Goal: Task Accomplishment & Management: Manage account settings

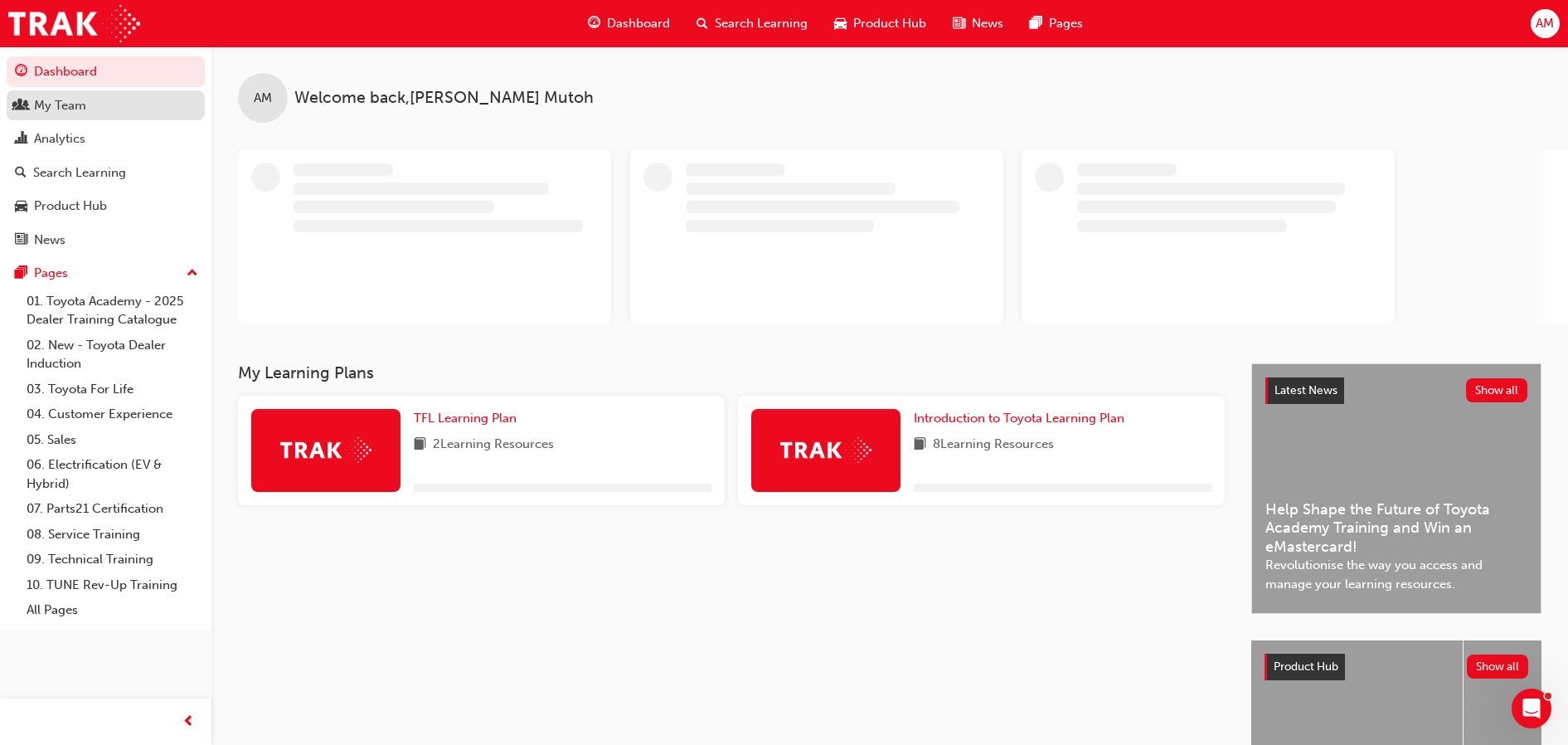
click at [109, 112] on div "My Team" at bounding box center [106, 105] width 182 height 20
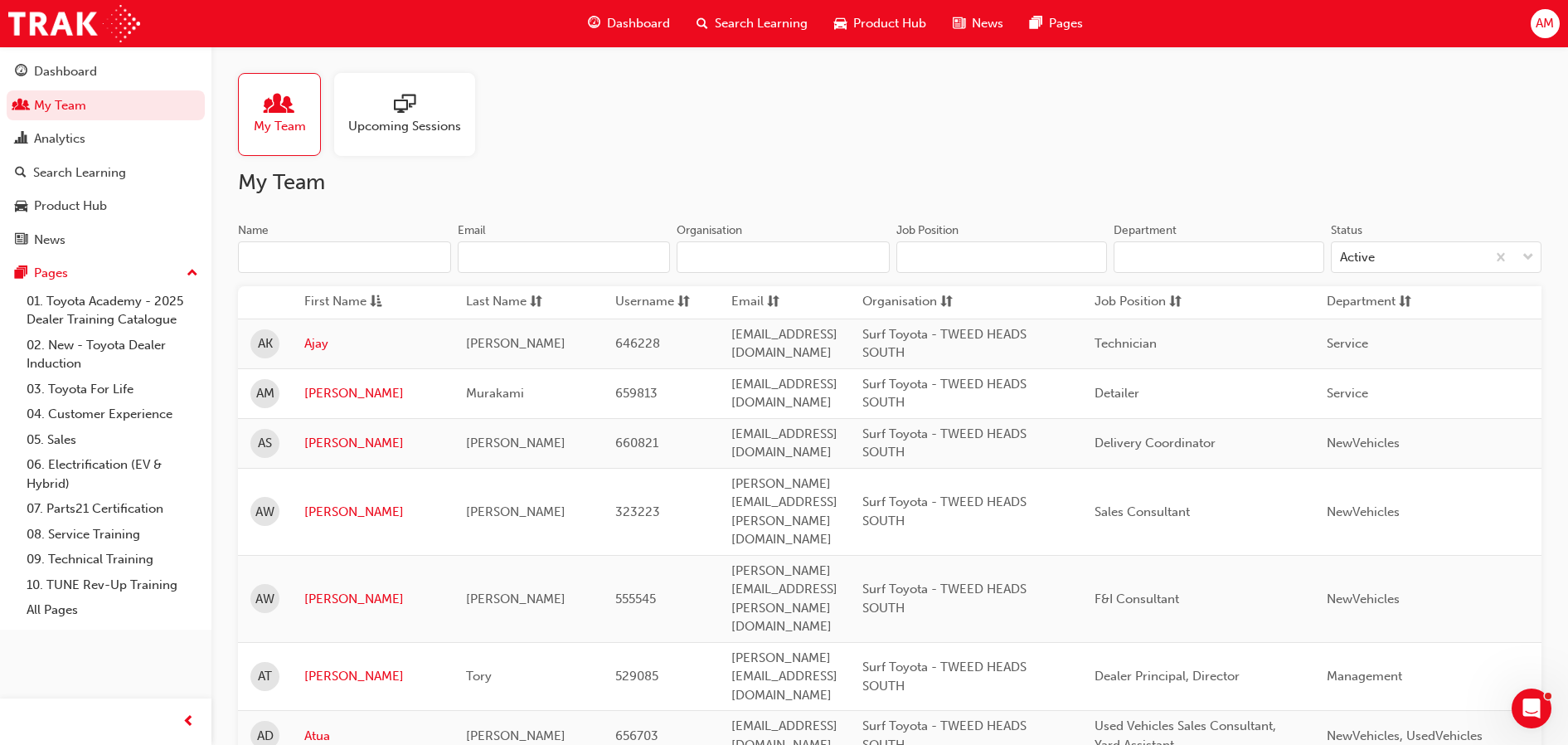
click at [373, 259] on input "Name" at bounding box center [344, 257] width 213 height 32
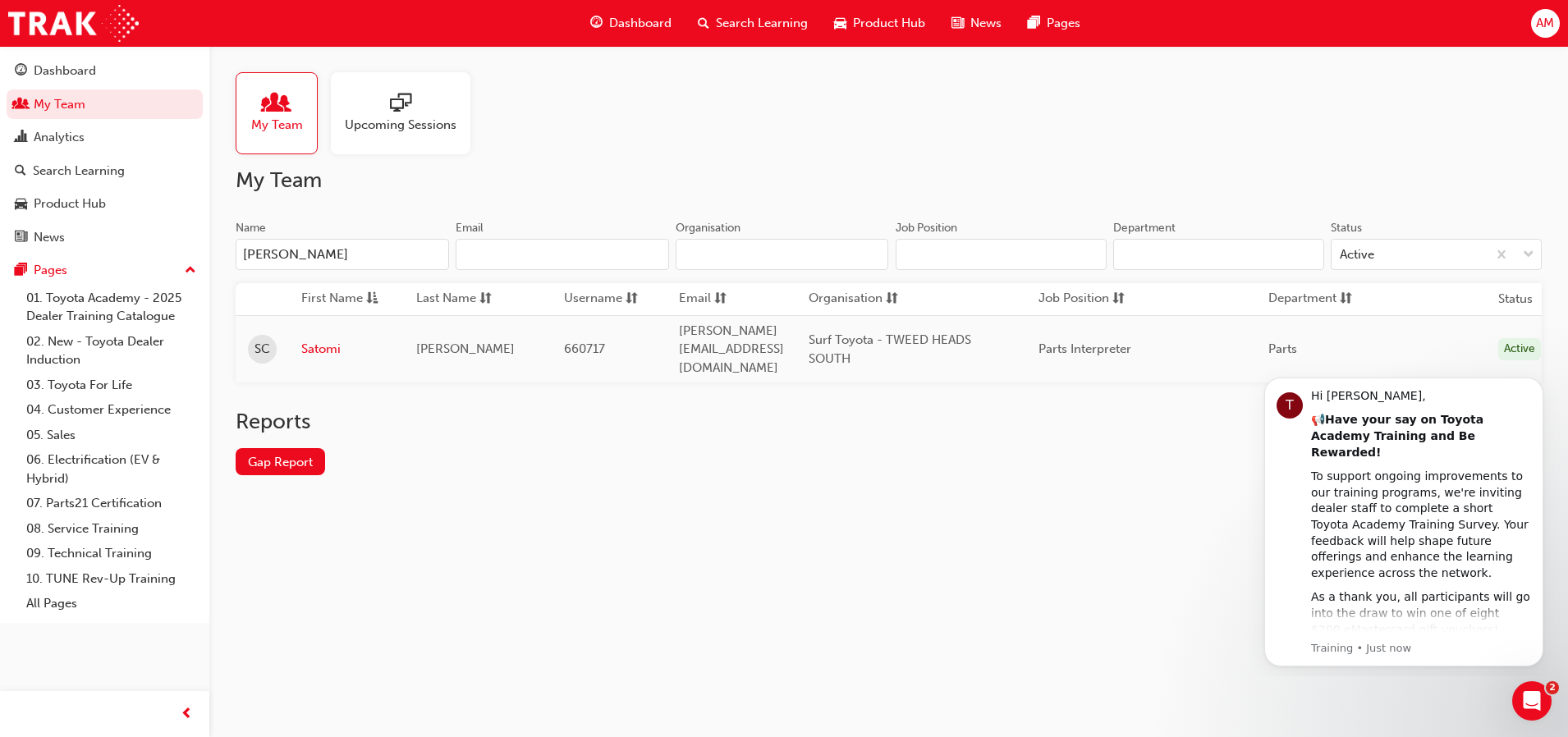
type input "[PERSON_NAME]"
click at [327, 348] on link "Satomi" at bounding box center [346, 349] width 90 height 19
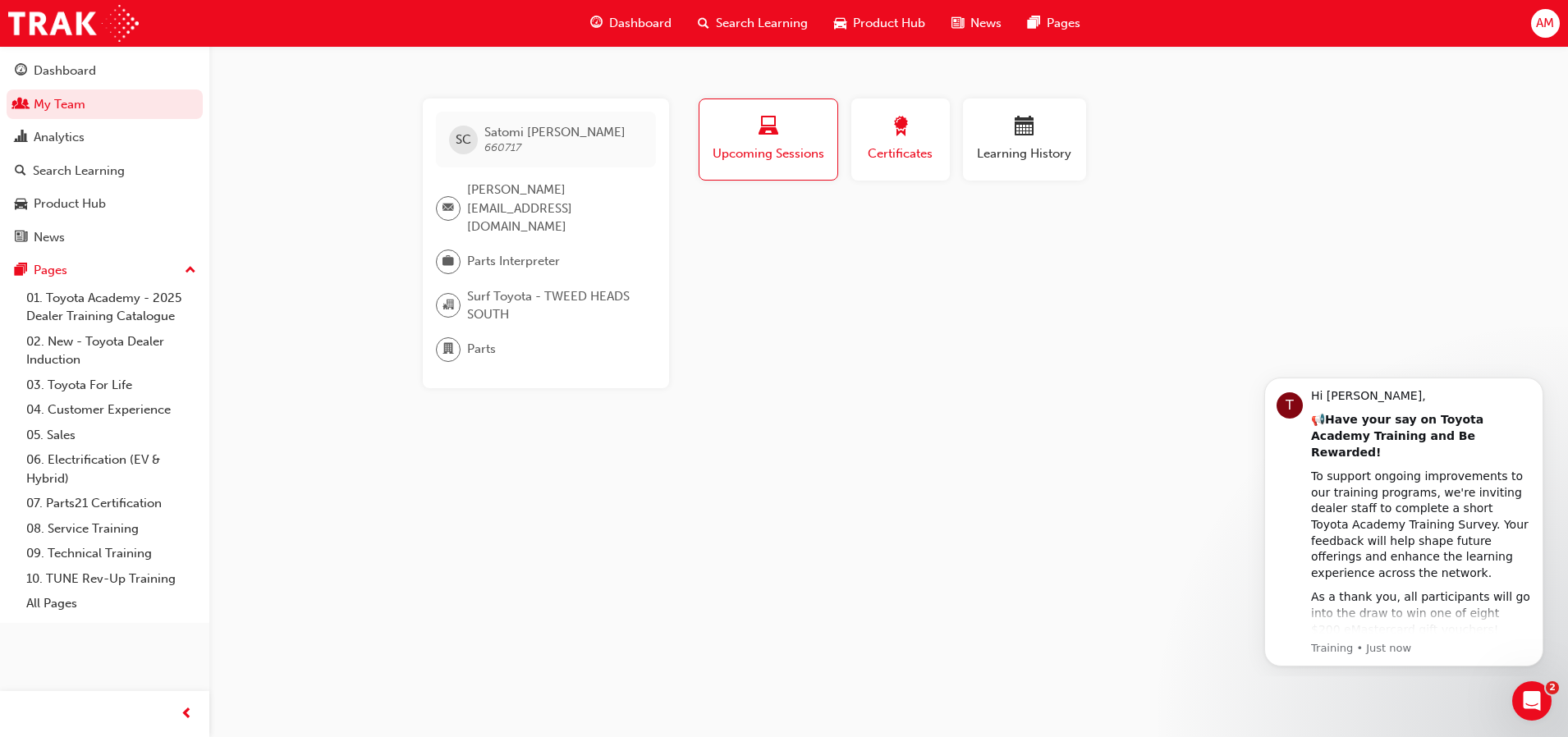
click at [868, 172] on button "Certificates" at bounding box center [900, 140] width 99 height 82
drag, startPoint x: 1023, startPoint y: 169, endPoint x: 982, endPoint y: 169, distance: 41.0
click at [1023, 169] on button "Learning History" at bounding box center [1024, 140] width 123 height 82
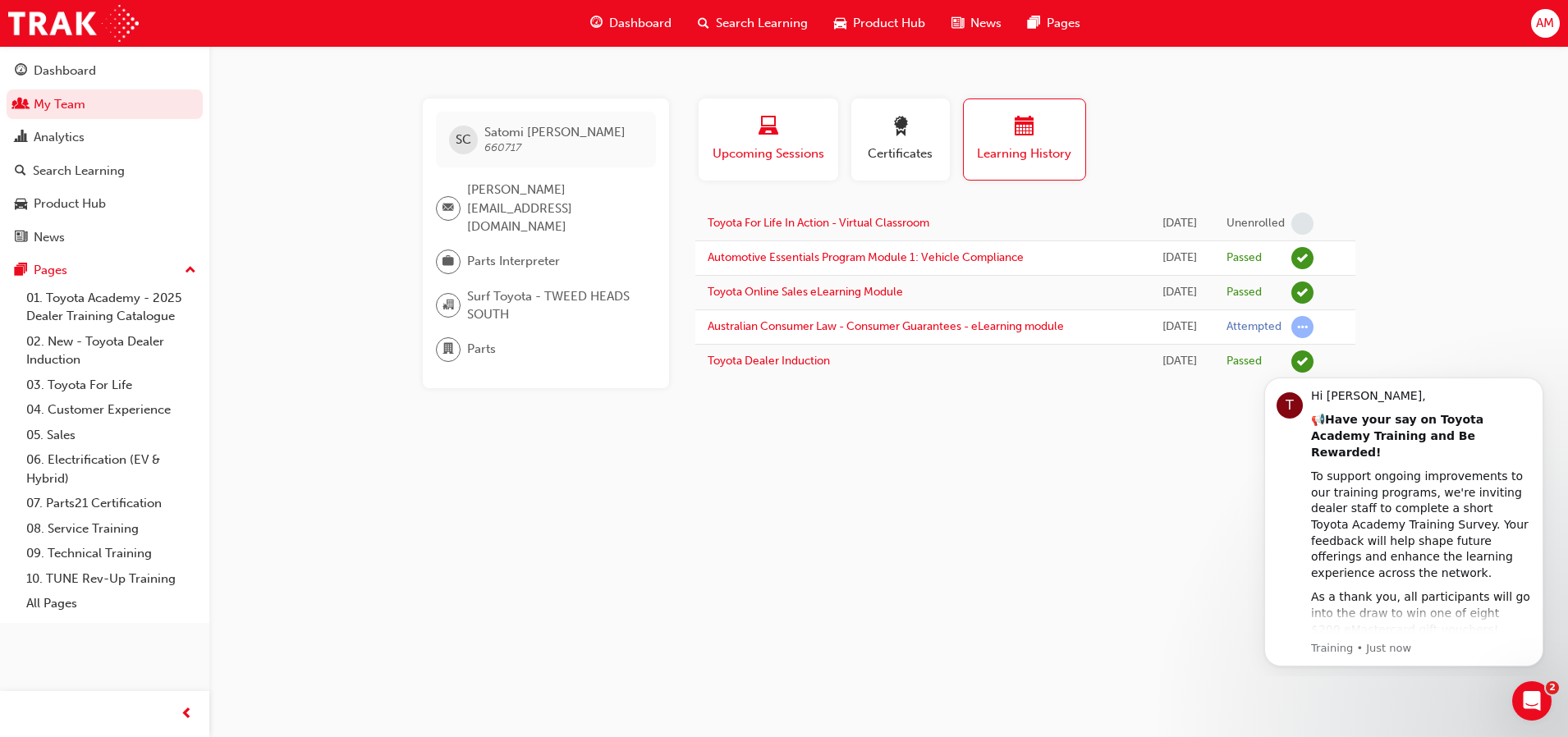
click at [788, 161] on span "Upcoming Sessions" at bounding box center [769, 154] width 115 height 19
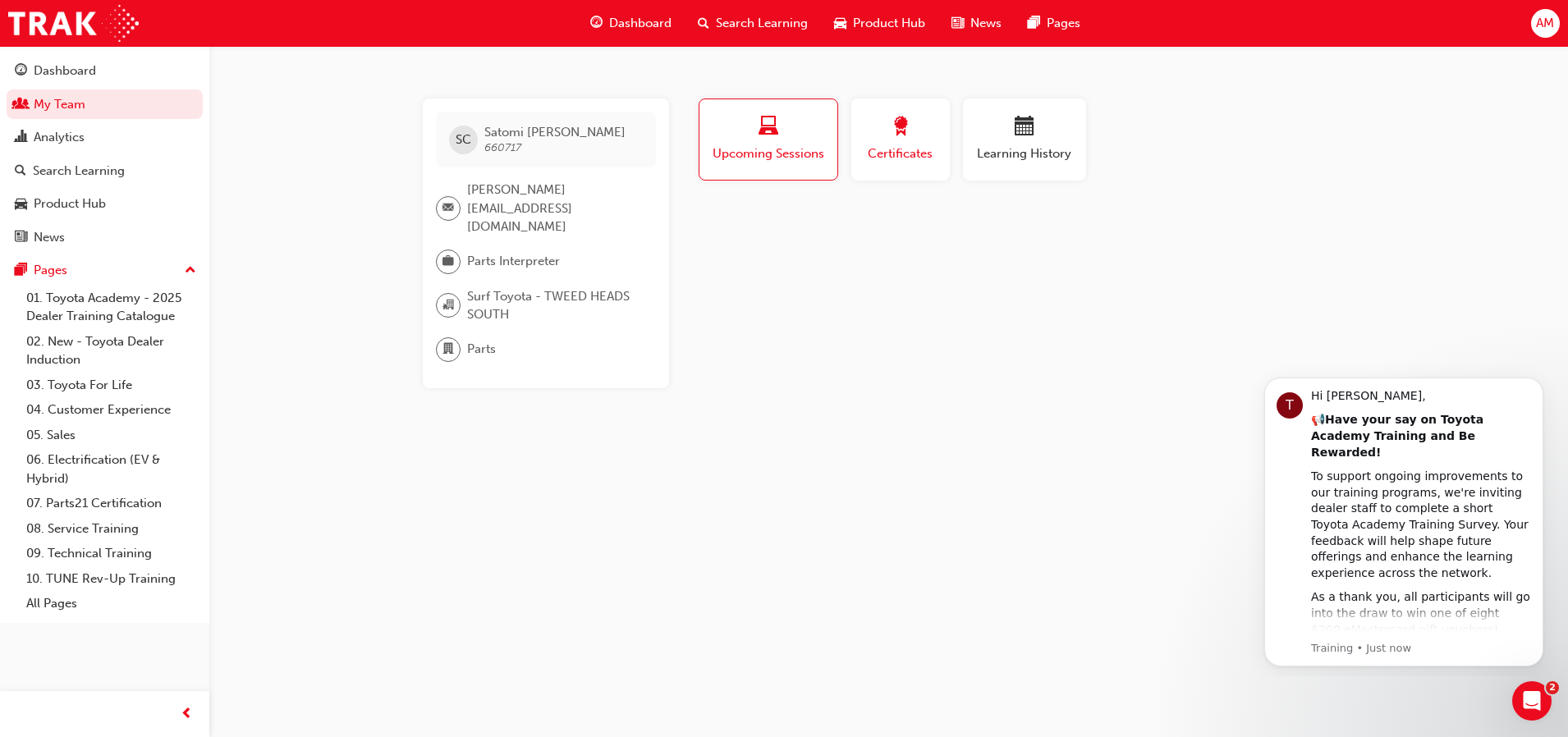
click at [876, 129] on div "button" at bounding box center [901, 128] width 74 height 25
click at [1026, 145] on span "Learning History" at bounding box center [1024, 154] width 99 height 19
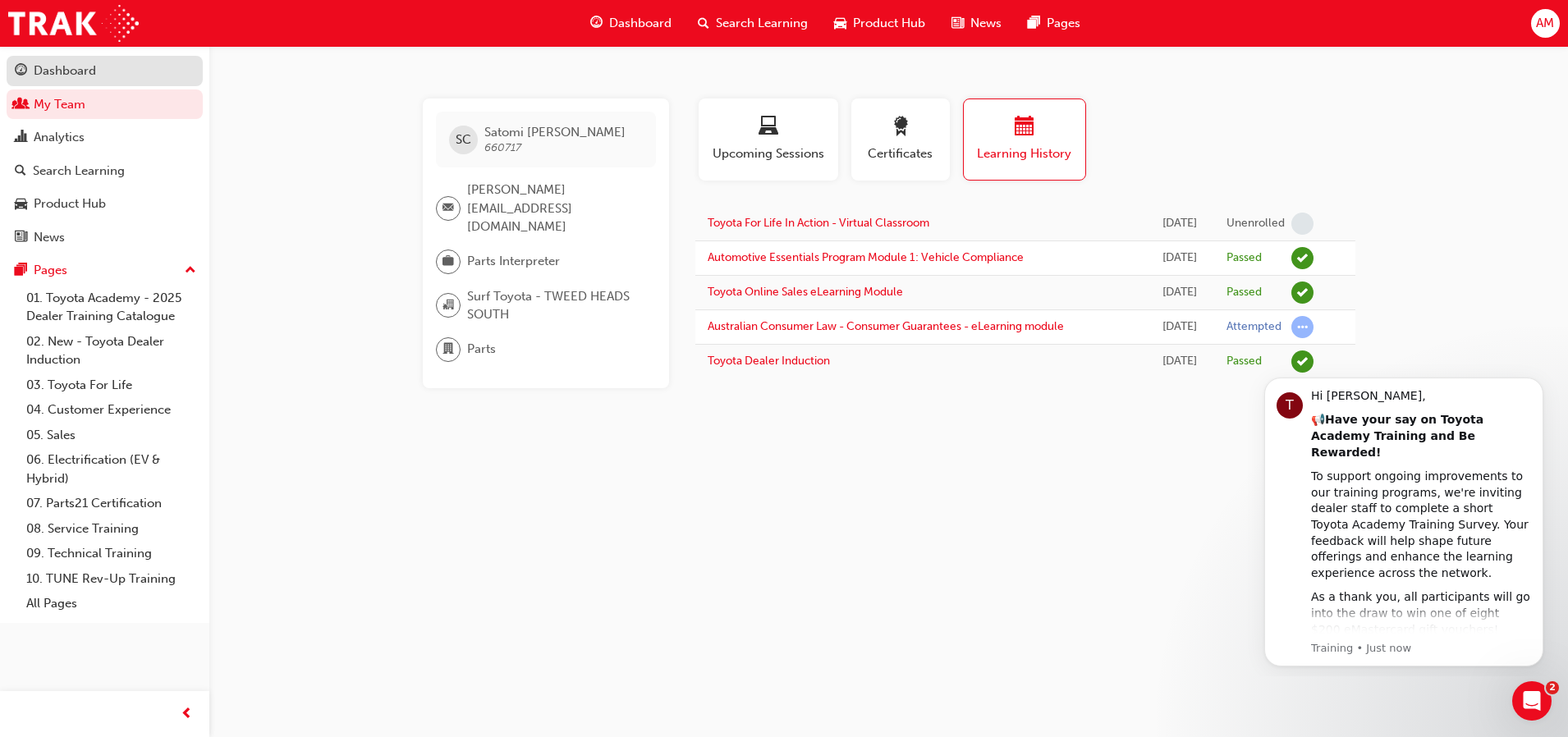
click at [102, 75] on div "Dashboard" at bounding box center [105, 71] width 180 height 20
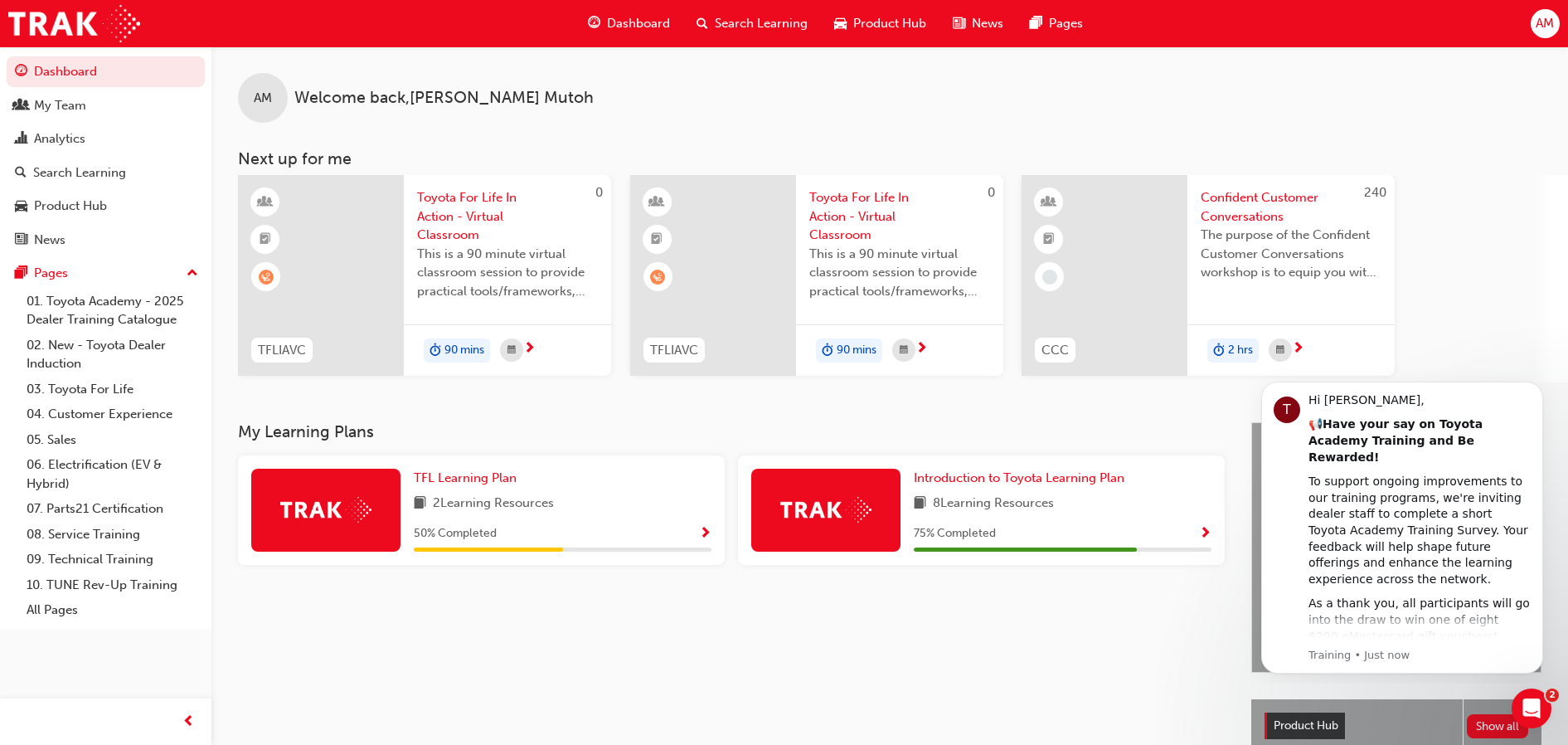
click at [450, 227] on span "Toyota For Life In Action - Virtual Classroom" at bounding box center [507, 216] width 181 height 56
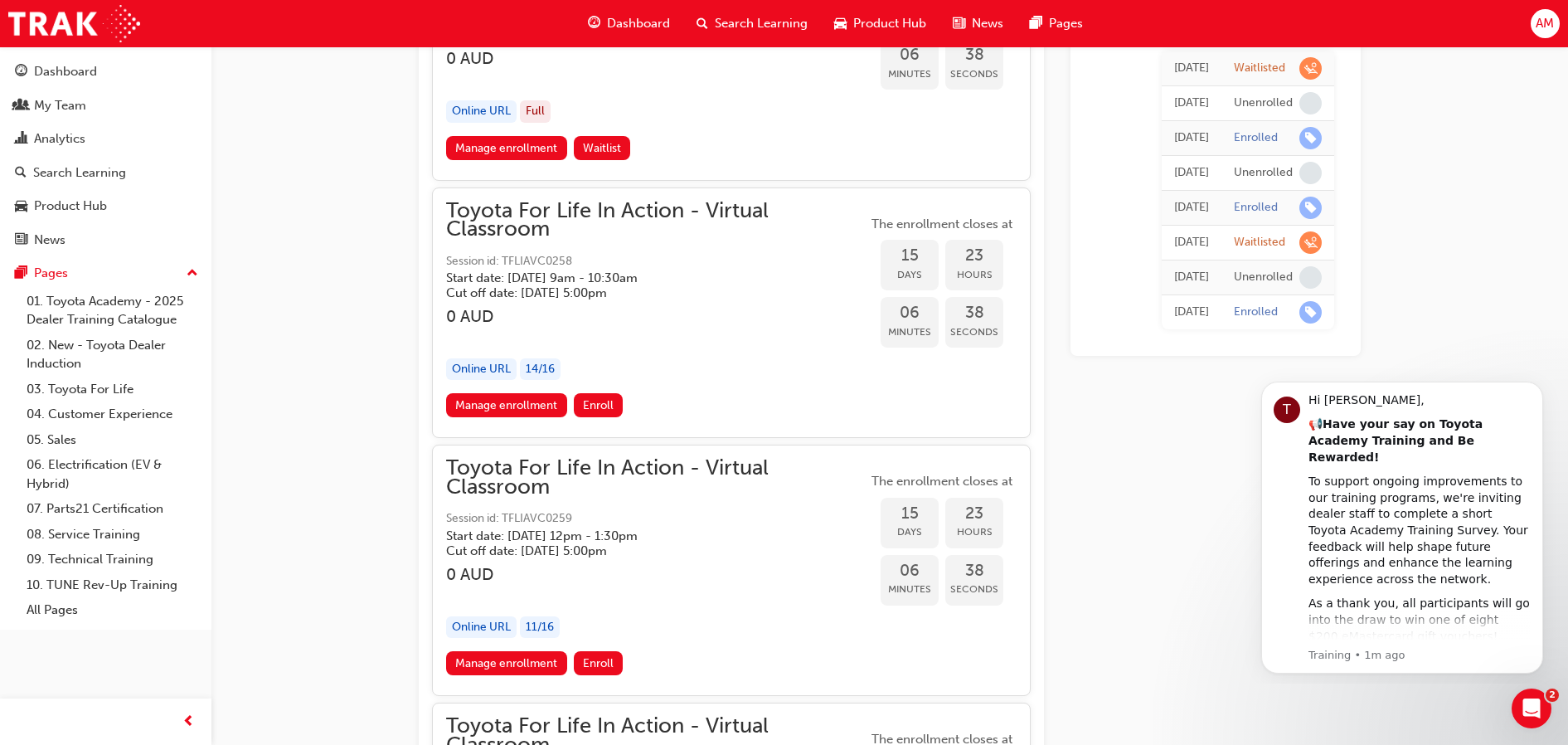
scroll to position [10537, 0]
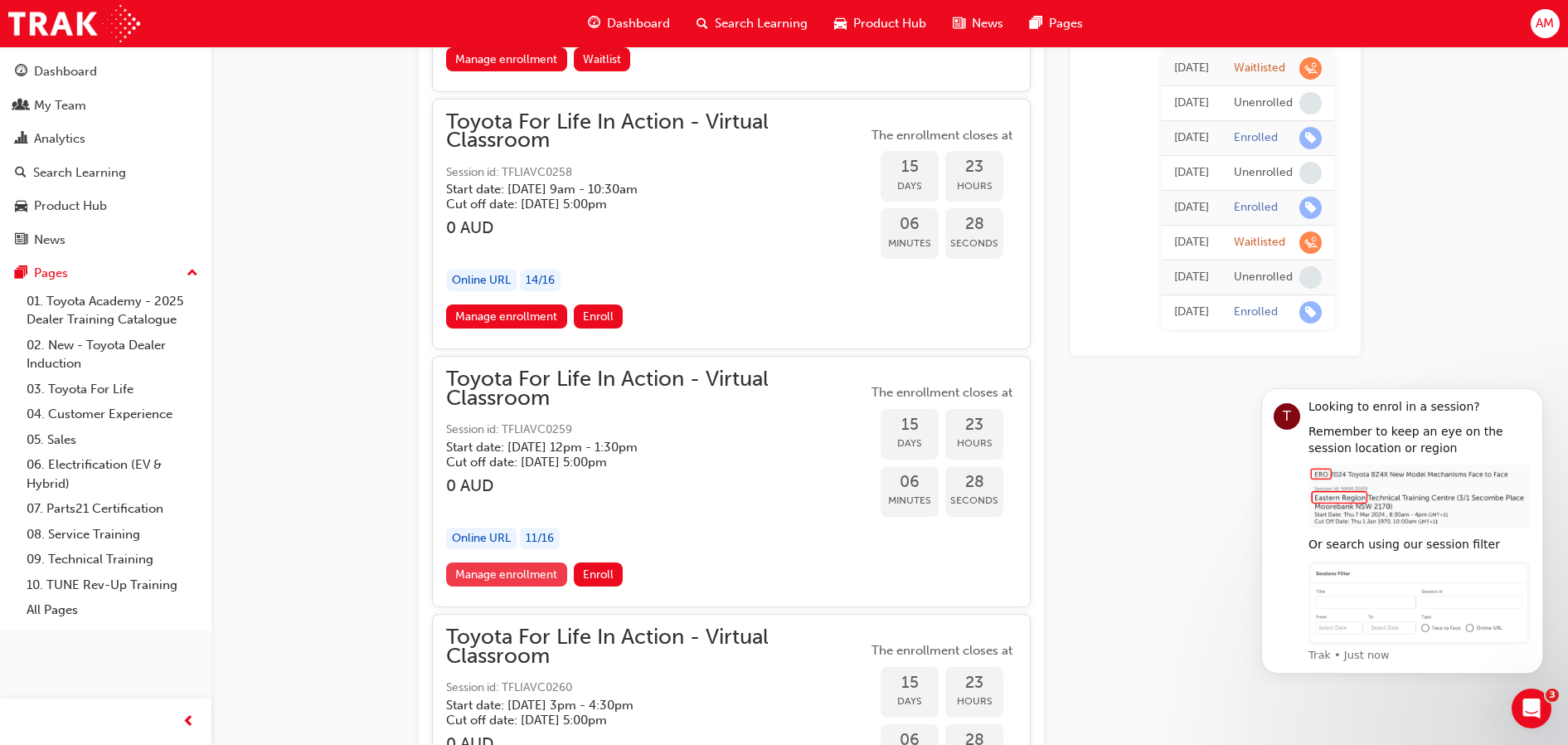
click at [526, 575] on link "Manage enrollment" at bounding box center [506, 574] width 121 height 24
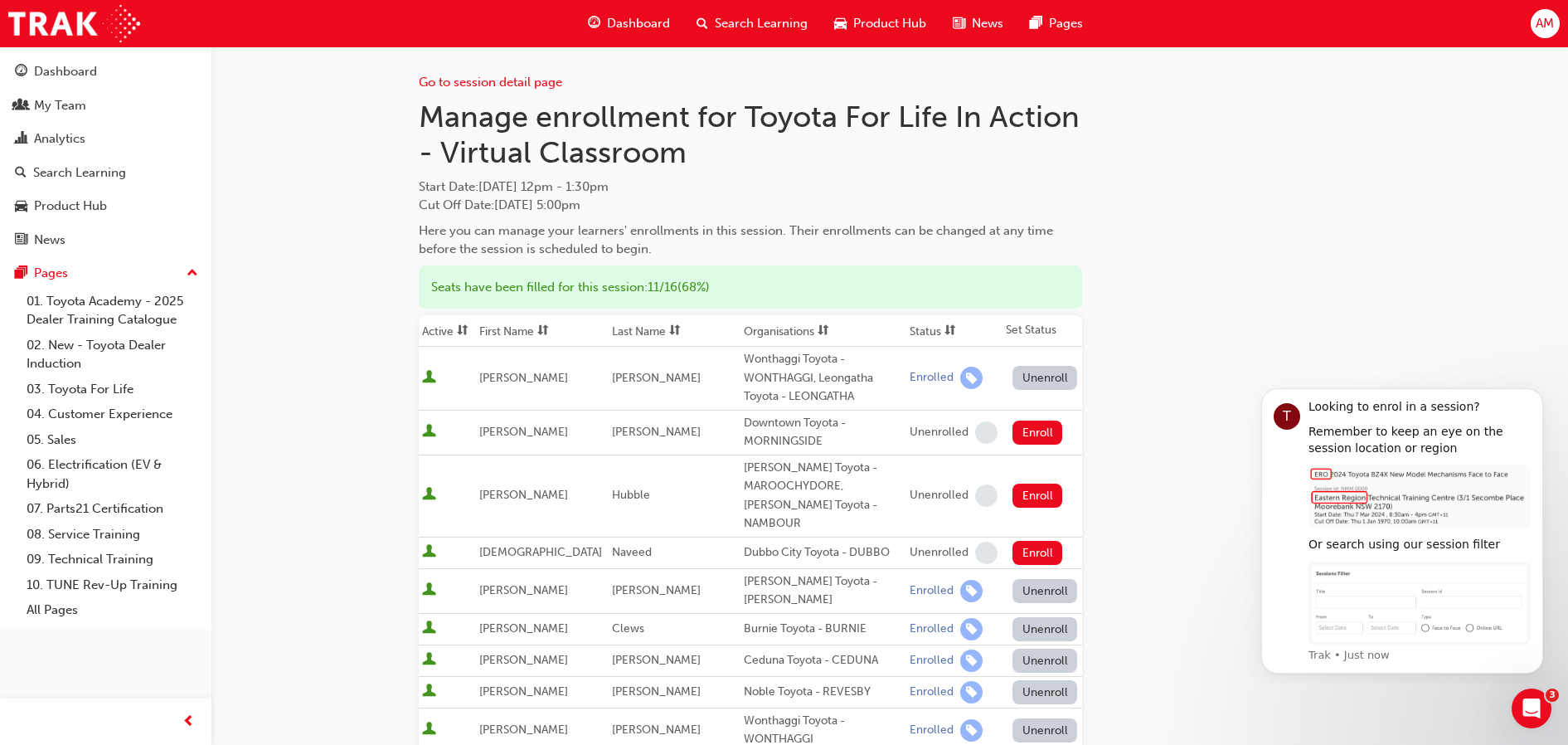
scroll to position [518, 0]
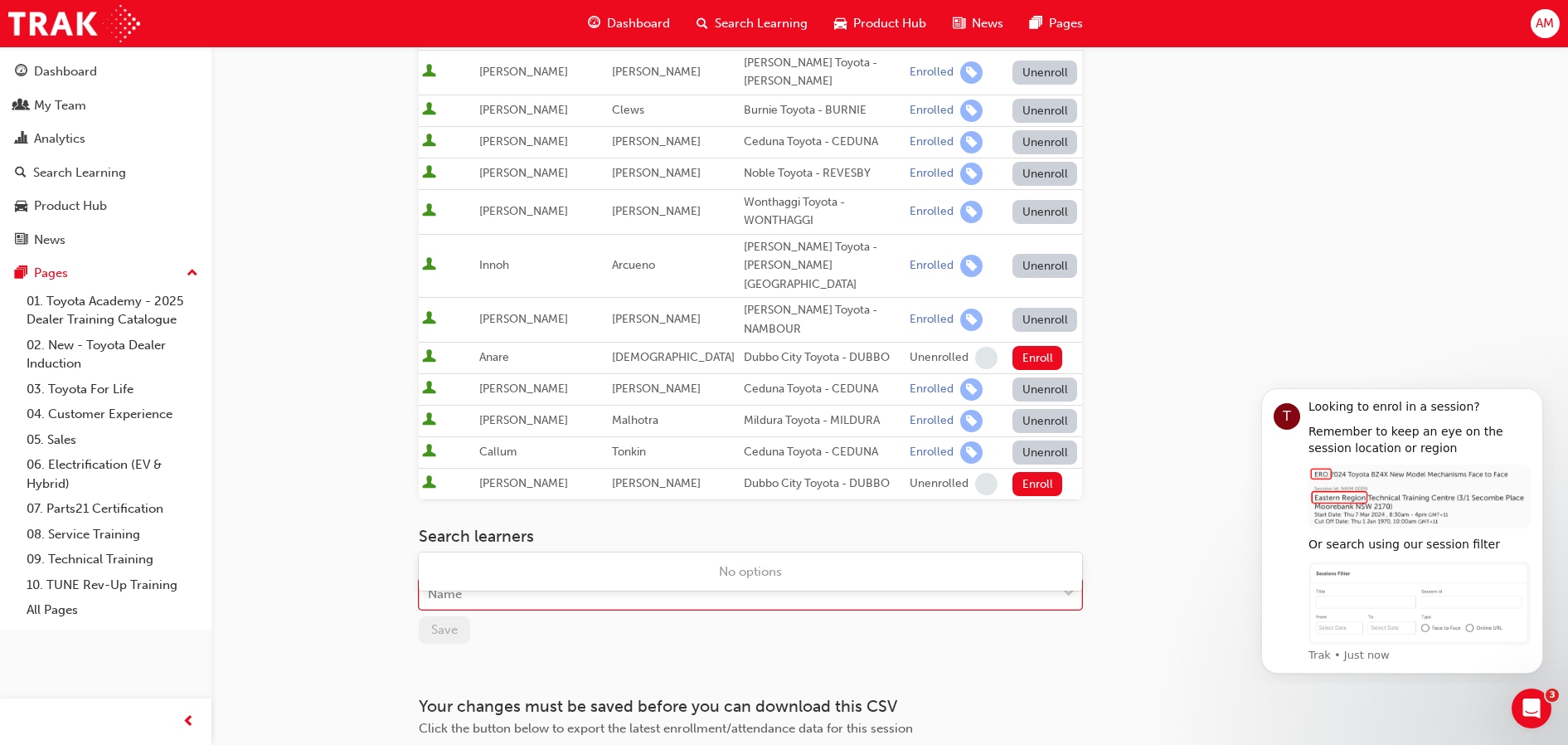
click at [511, 580] on div "Name" at bounding box center [738, 594] width 637 height 29
type input "[PERSON_NAME]"
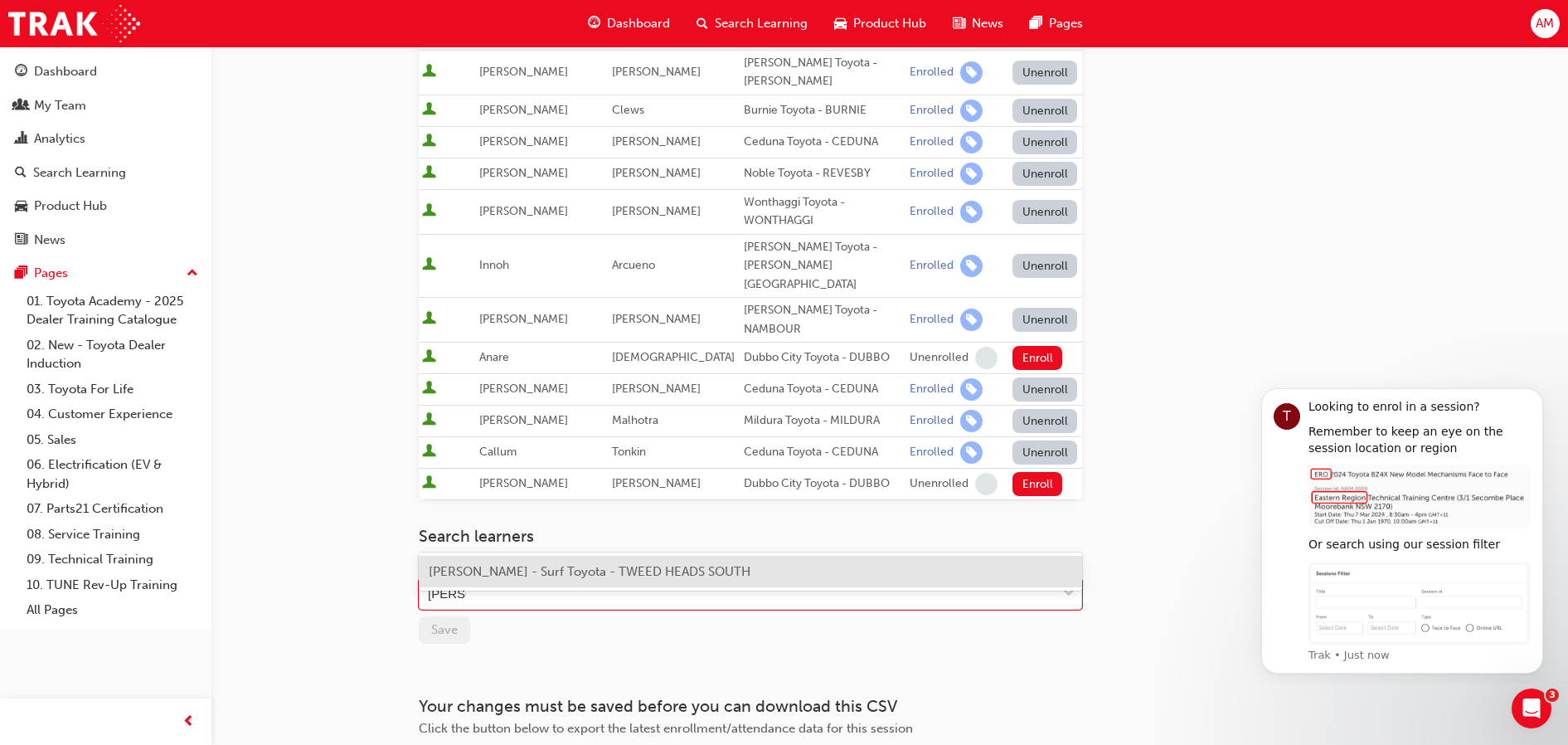
click at [509, 565] on span "[PERSON_NAME] - Surf Toyota - TWEED HEADS SOUTH" at bounding box center [589, 571] width 322 height 15
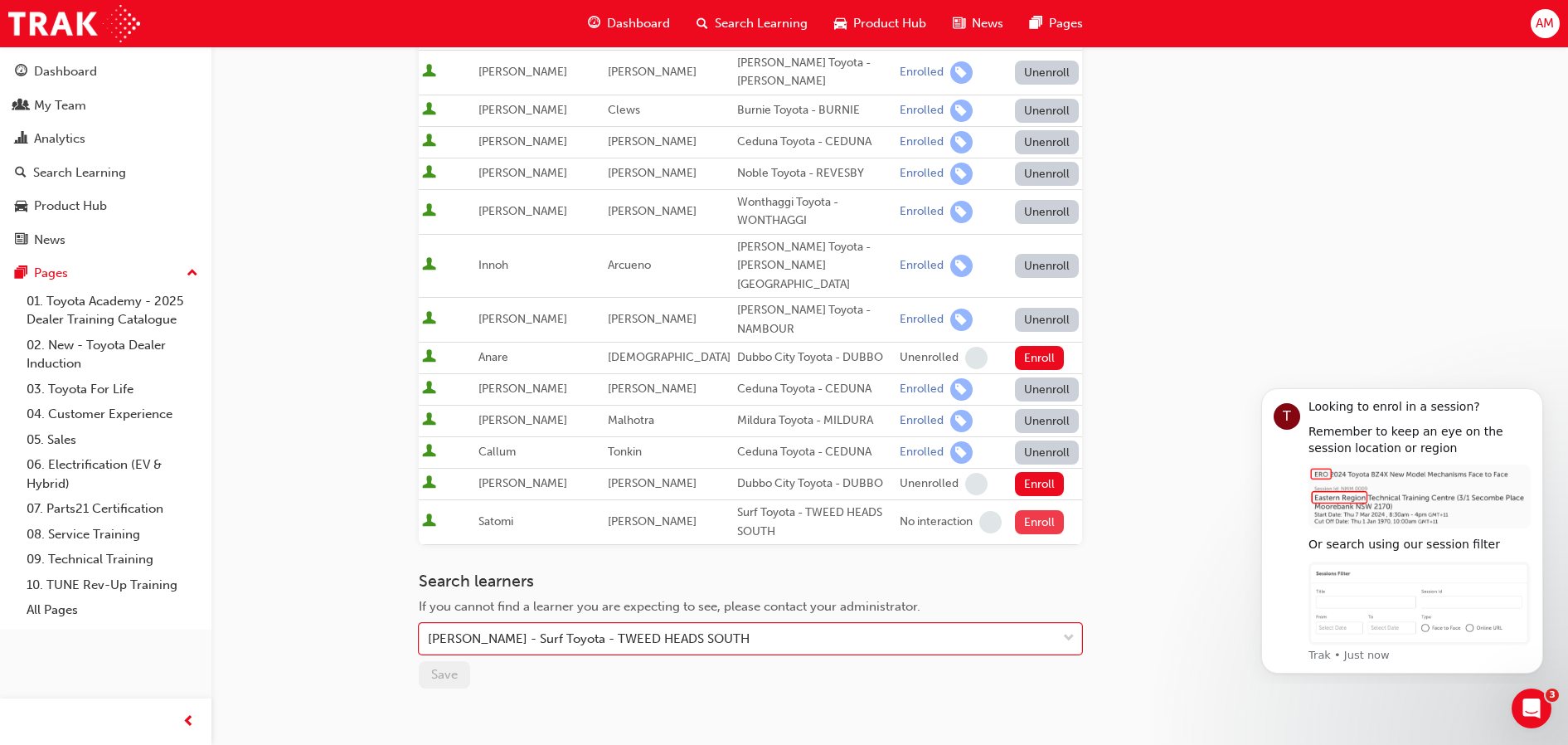
click at [1032, 510] on button "Enroll" at bounding box center [1039, 522] width 49 height 24
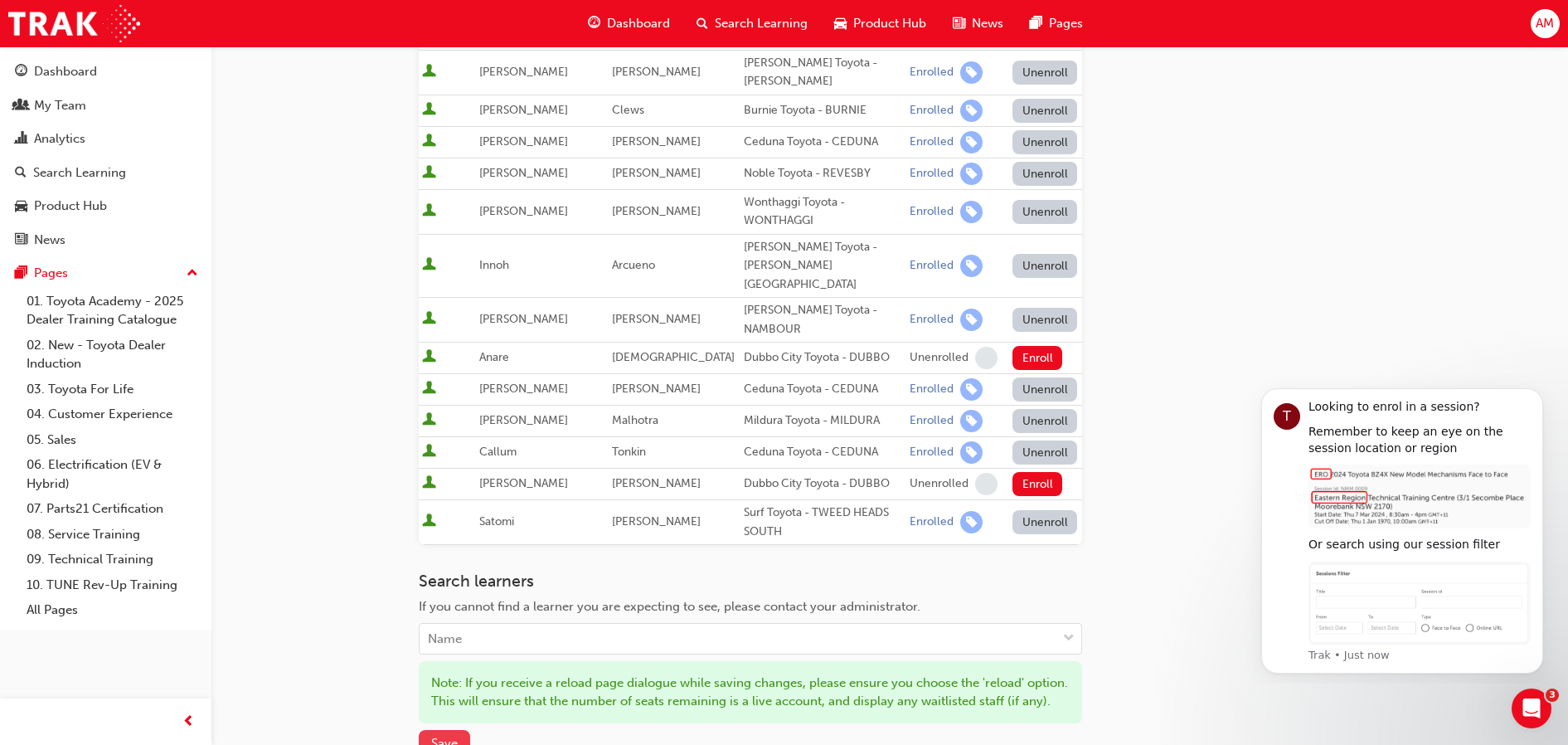
click at [444, 730] on button "Save" at bounding box center [445, 743] width 51 height 27
click at [451, 736] on span "Save" at bounding box center [445, 743] width 26 height 15
click at [446, 736] on span "Save" at bounding box center [445, 743] width 26 height 15
click at [446, 730] on button "Save" at bounding box center [454, 744] width 71 height 28
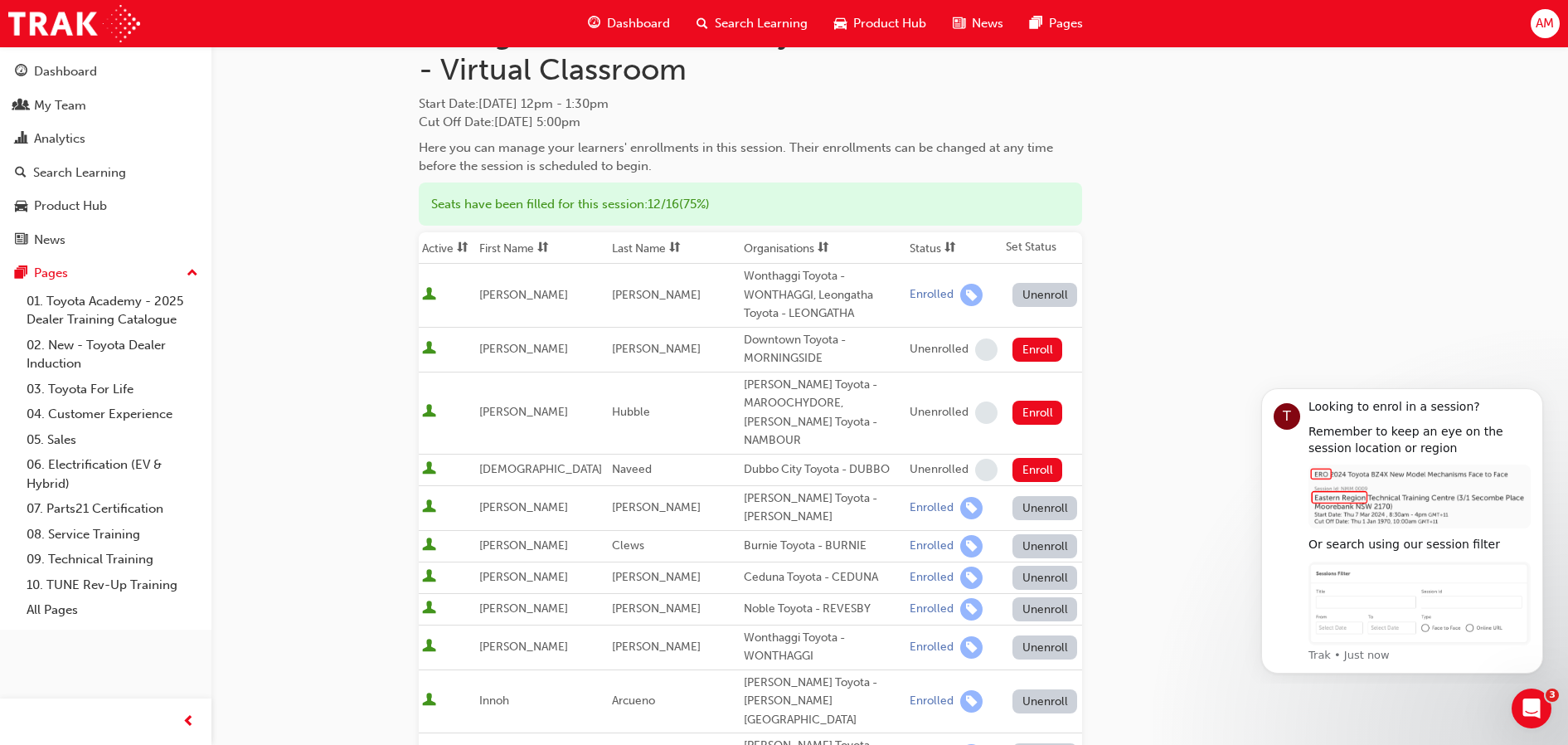
scroll to position [0, 0]
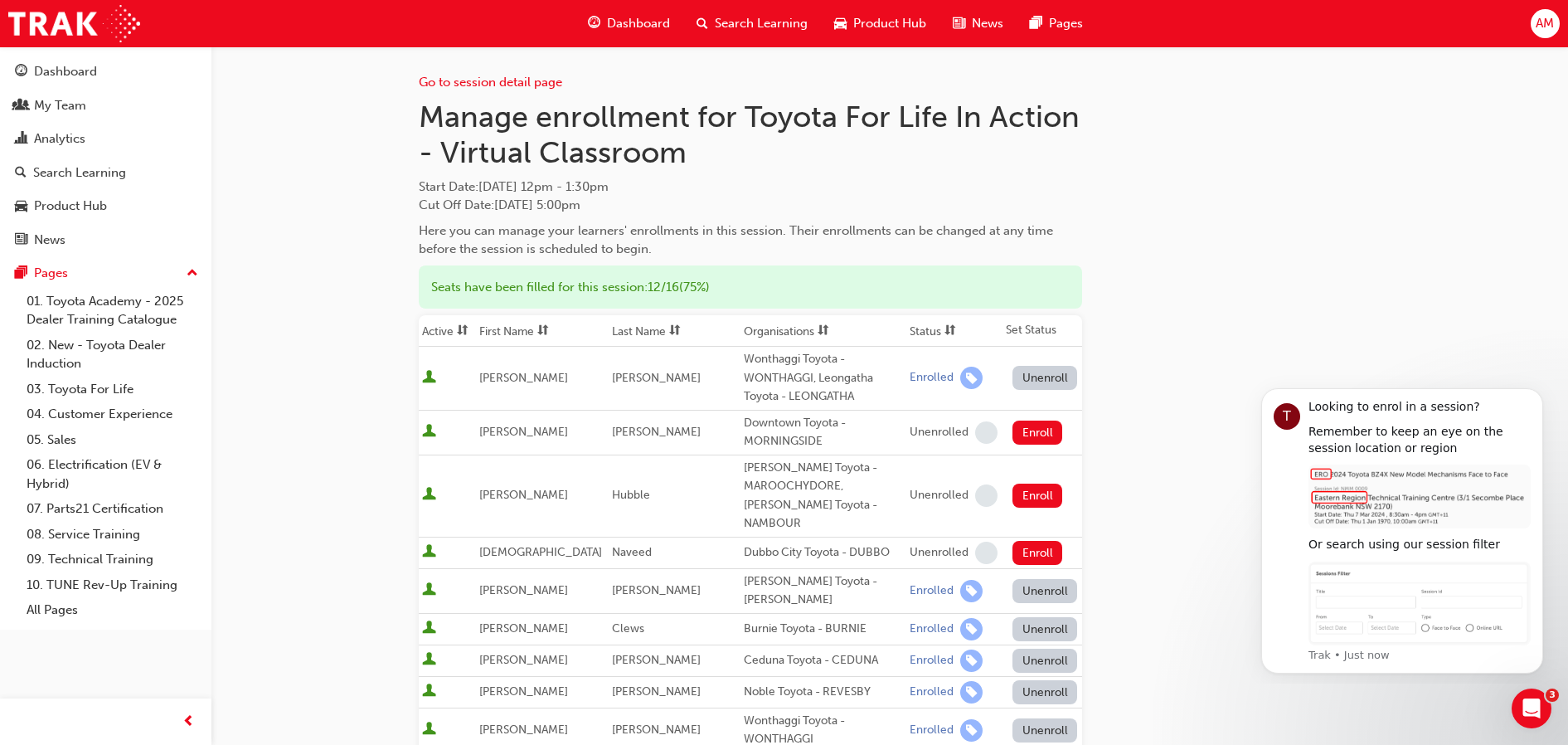
drag, startPoint x: 749, startPoint y: 103, endPoint x: 788, endPoint y: 206, distance: 110.1
click at [788, 206] on div "Manage enrollment for Toyota For Life In Action - Virtual Classroom Start Date …" at bounding box center [751, 178] width 664 height 160
copy div "Toyota For Life In Action - Virtual Classroom Start Date : [DATE] 12pm - 1:30pm…"
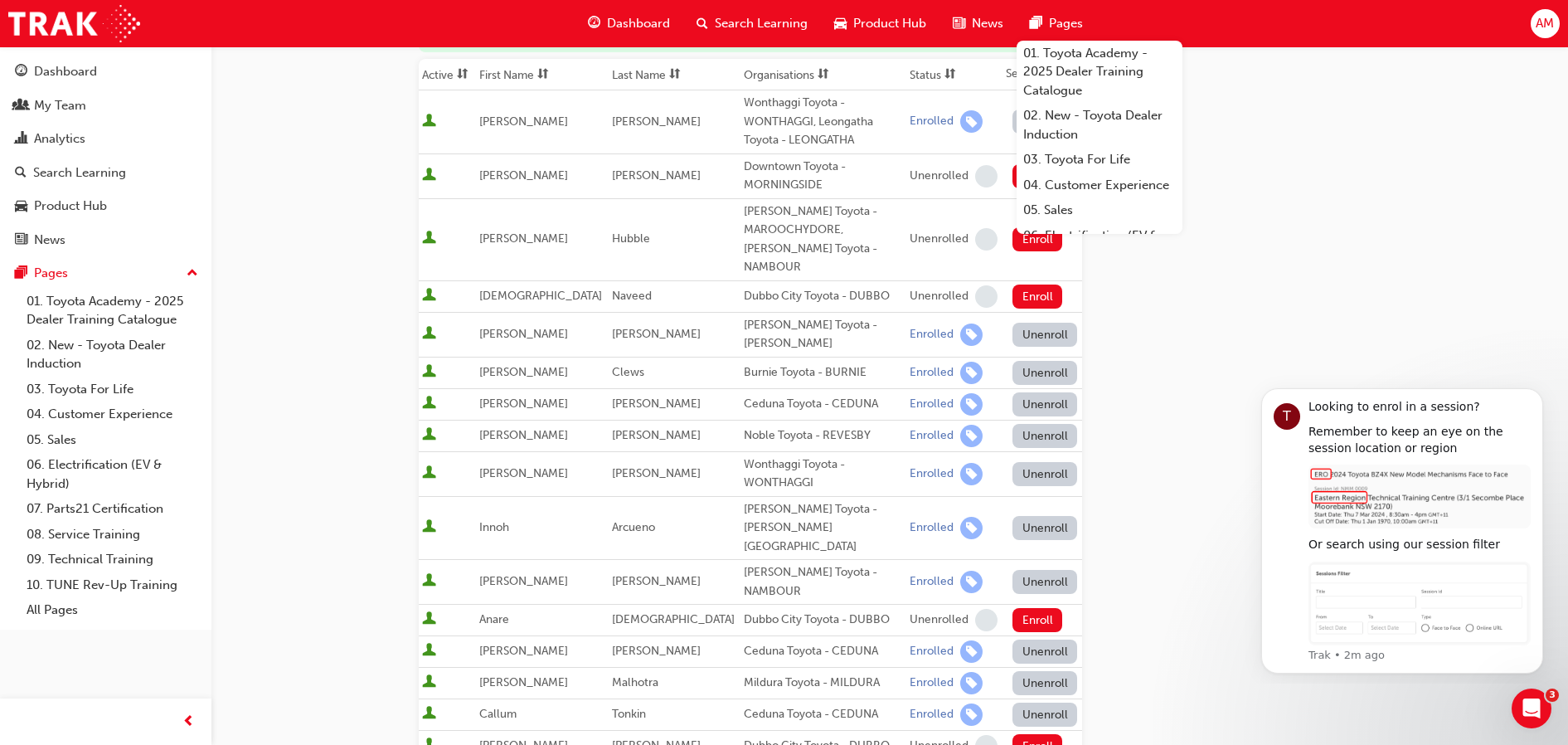
scroll to position [415, 0]
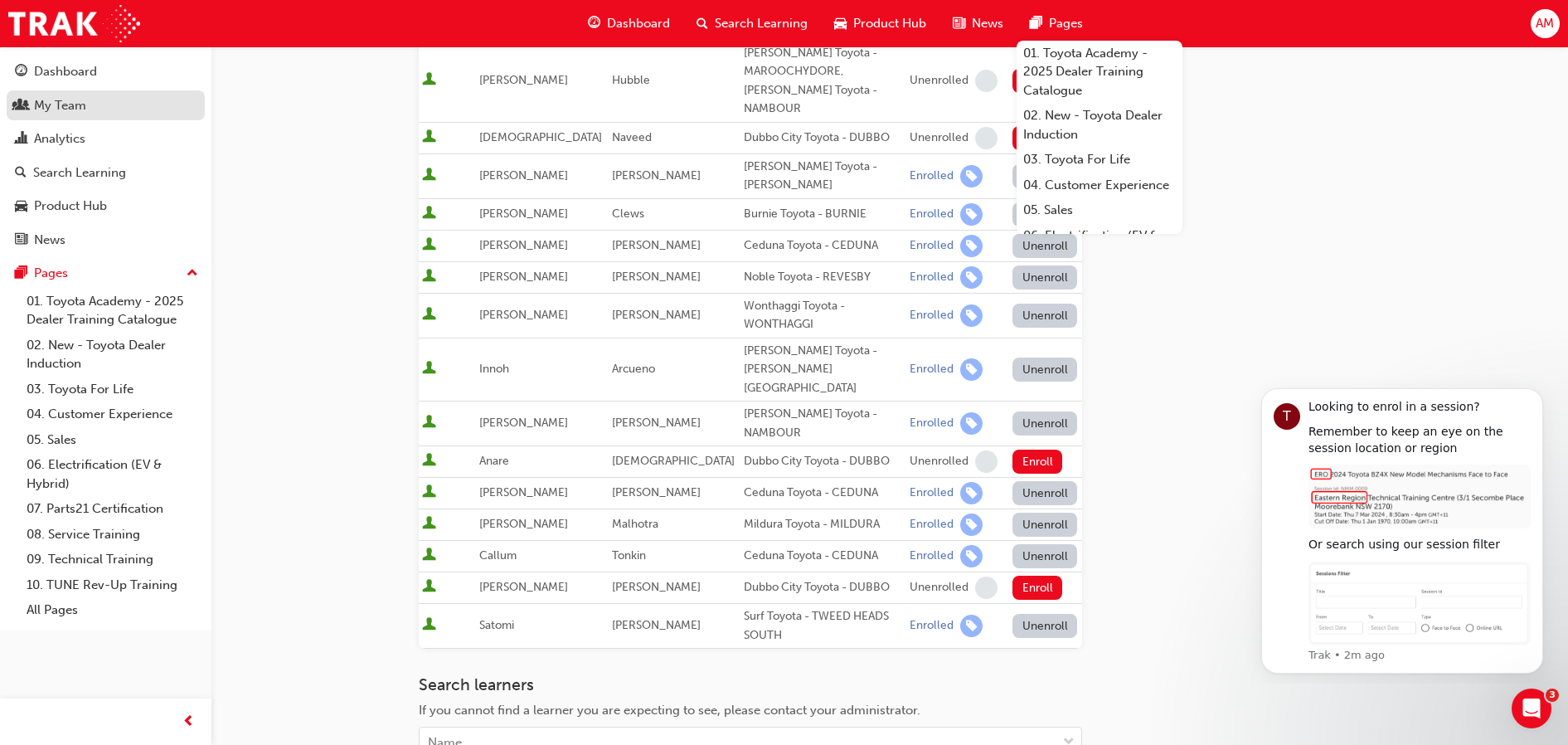
click at [77, 112] on div "My Team" at bounding box center [60, 106] width 52 height 19
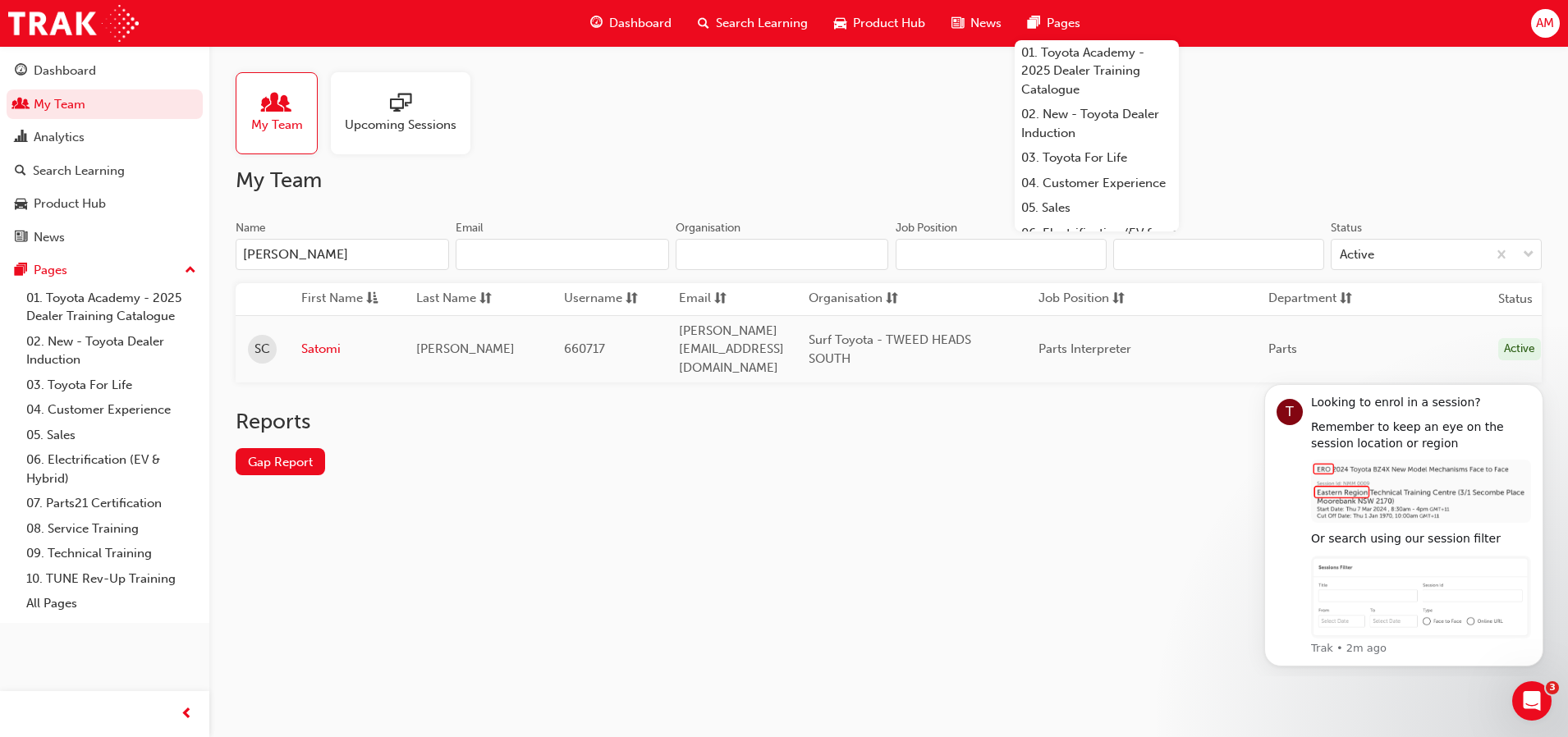
type input "[PERSON_NAME]"
click at [335, 341] on link "Satomi" at bounding box center [346, 349] width 90 height 19
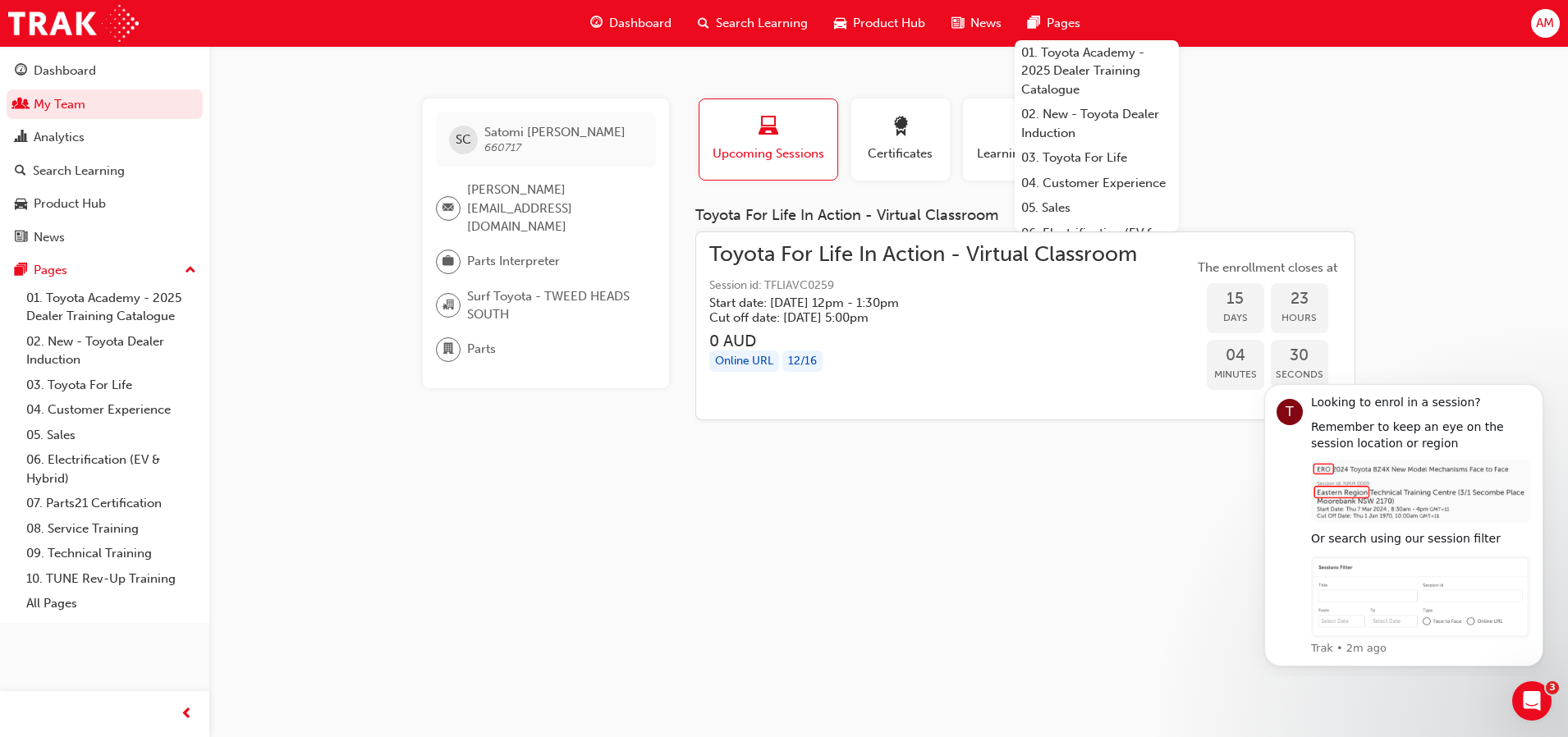
click at [783, 568] on div "SC [PERSON_NAME] 660717 [PERSON_NAME][EMAIL_ADDRESS][DOMAIN_NAME] Parts Interpr…" at bounding box center [784, 368] width 1568 height 737
click at [94, 61] on div "Dashboard" at bounding box center [65, 71] width 62 height 19
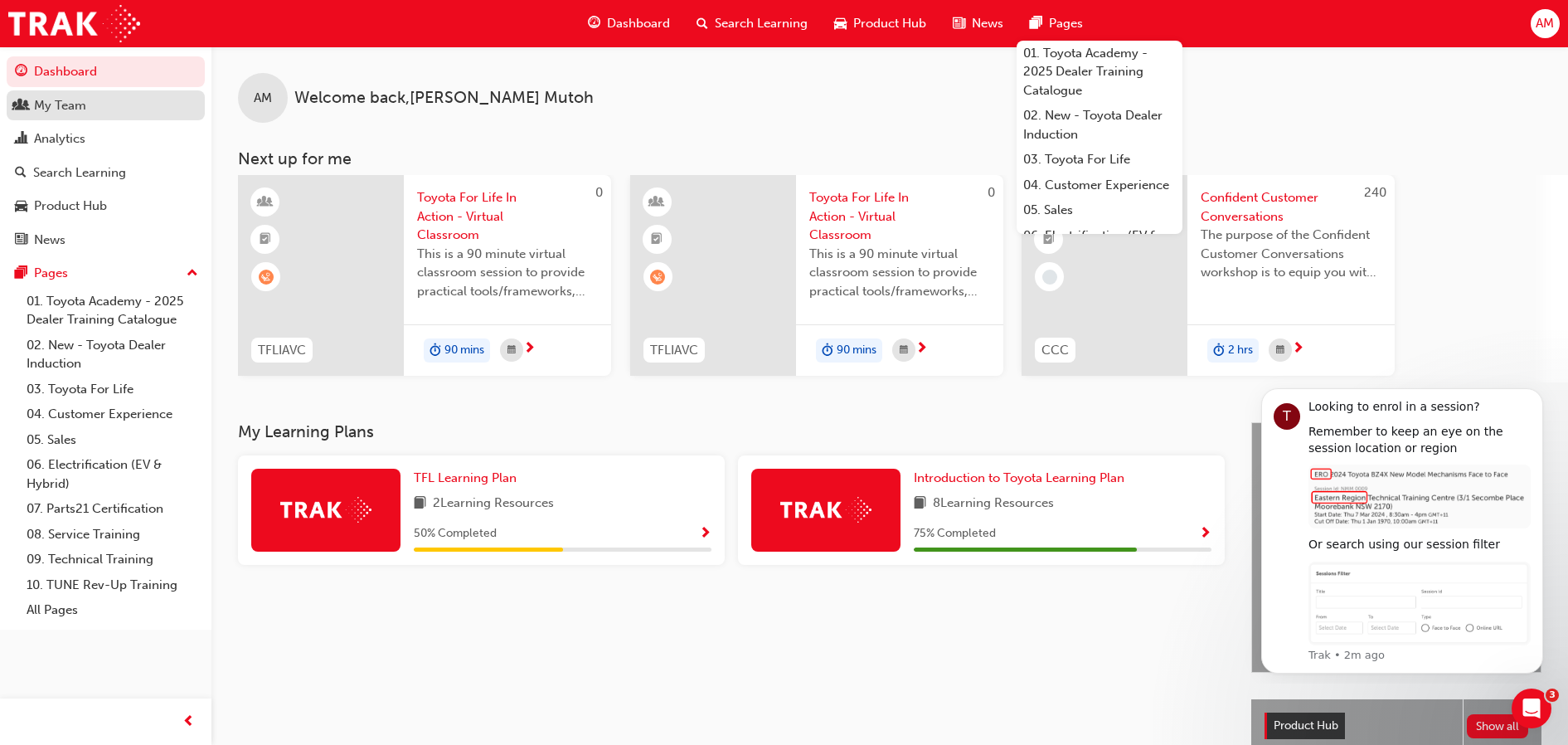
click at [81, 117] on link "My Team" at bounding box center [106, 105] width 199 height 31
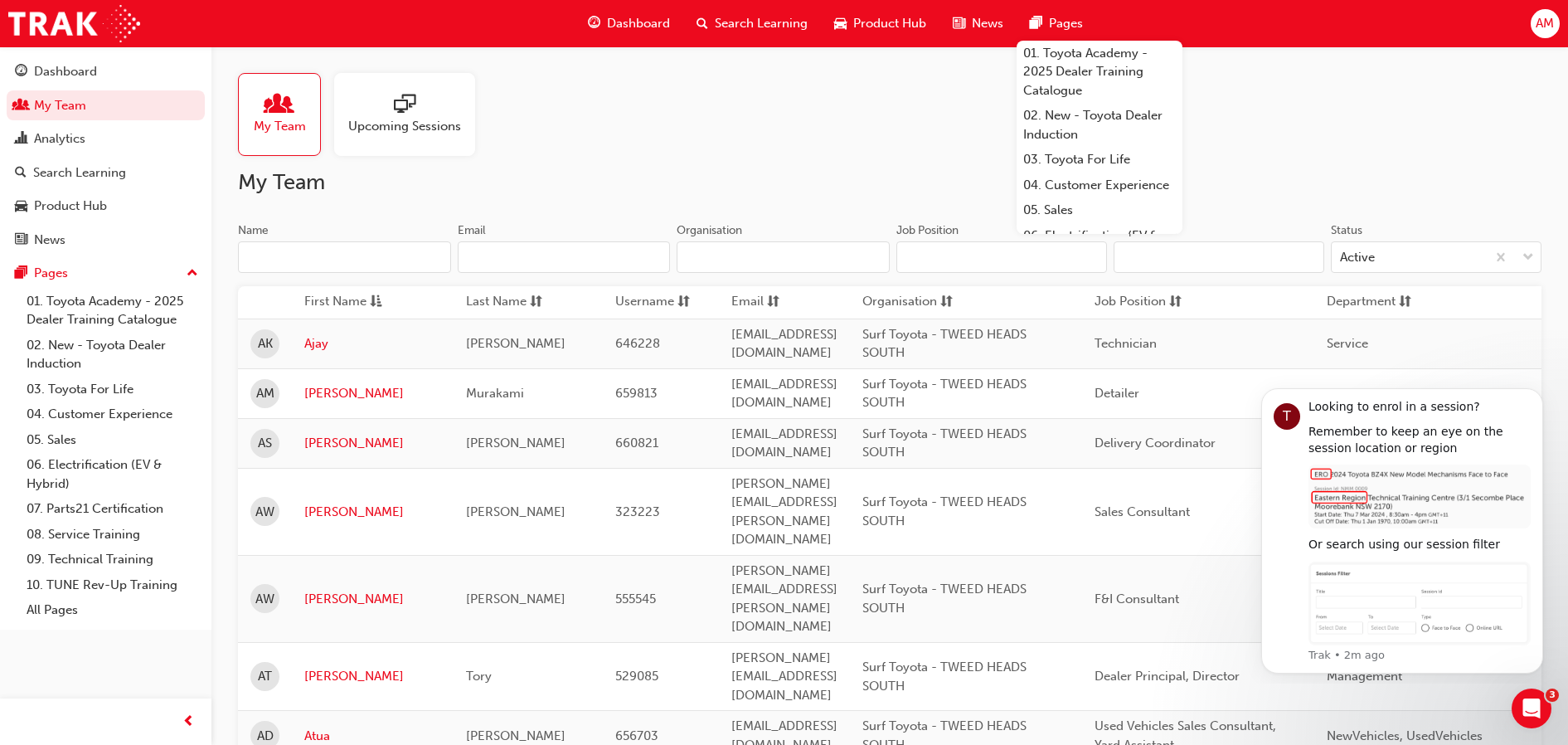
click at [356, 245] on input "Name" at bounding box center [344, 257] width 213 height 32
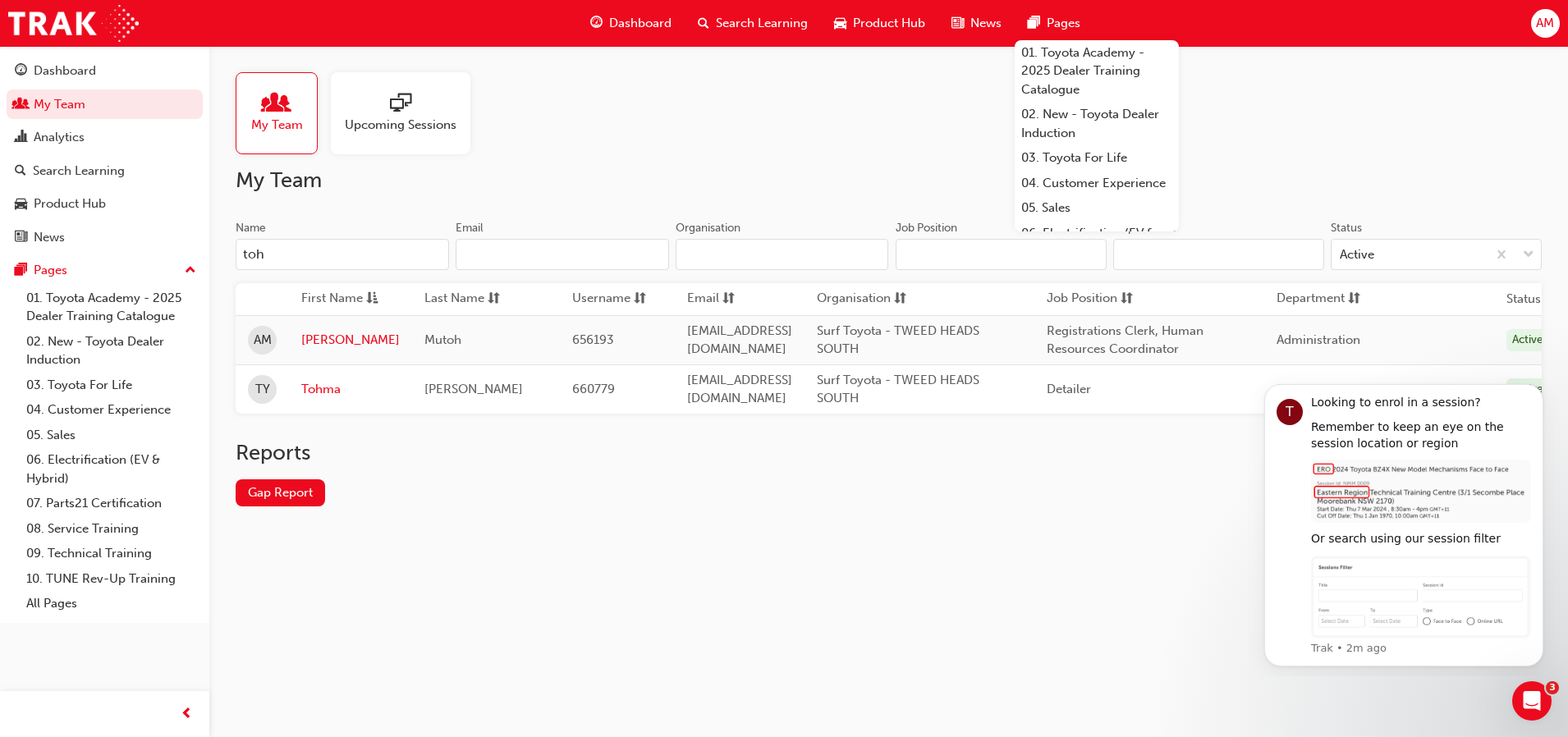
type input "toh"
click at [388, 706] on div "My Team Upcoming Sessions My Team Name toh Email Organisation Job Position Depa…" at bounding box center [784, 368] width 1568 height 737
click at [309, 388] on link "Tohma" at bounding box center [350, 389] width 99 height 19
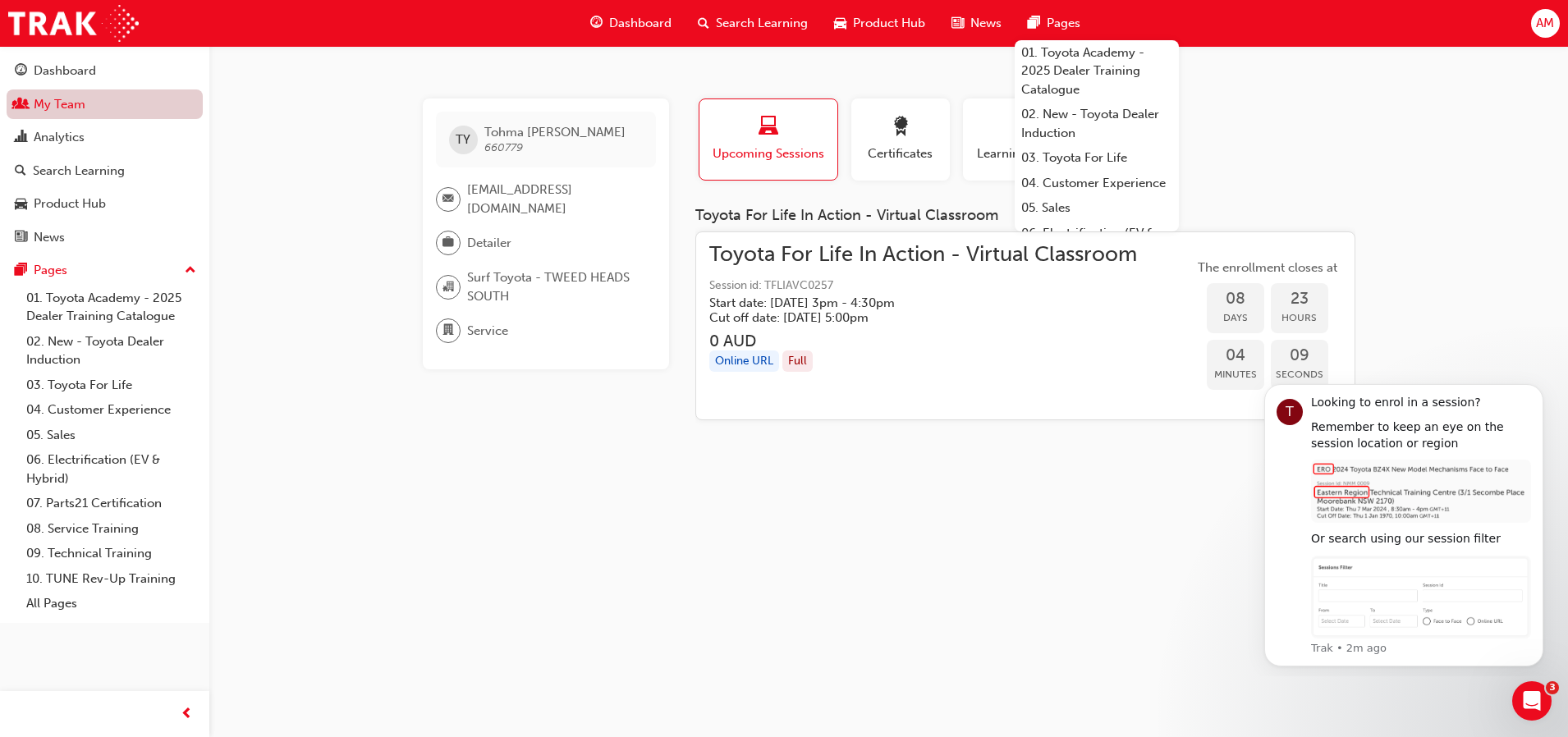
click at [72, 116] on link "My Team" at bounding box center [105, 104] width 197 height 31
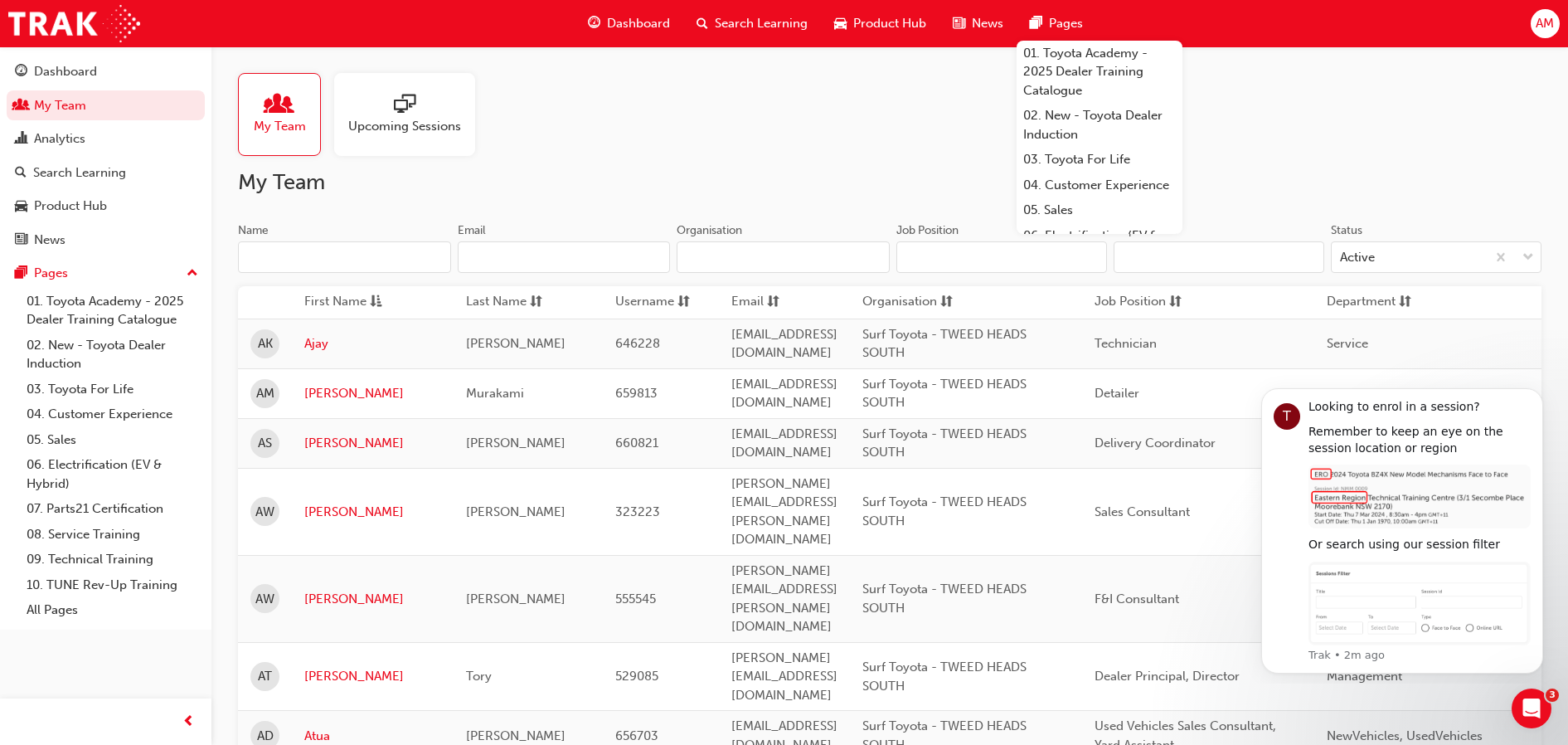
click at [338, 258] on input "Name" at bounding box center [344, 257] width 213 height 32
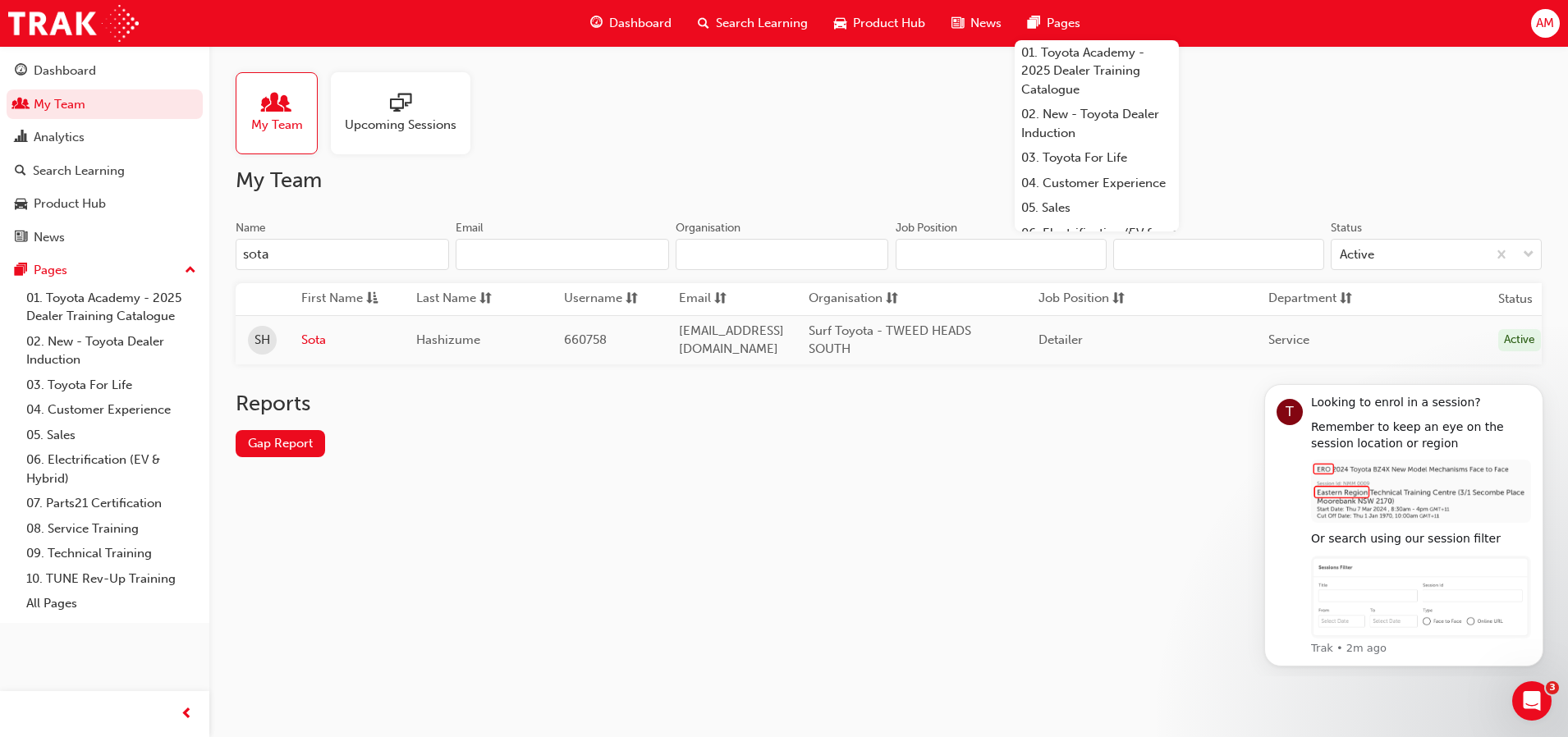
type input "sota"
click at [314, 346] on link "Sota" at bounding box center [346, 341] width 90 height 19
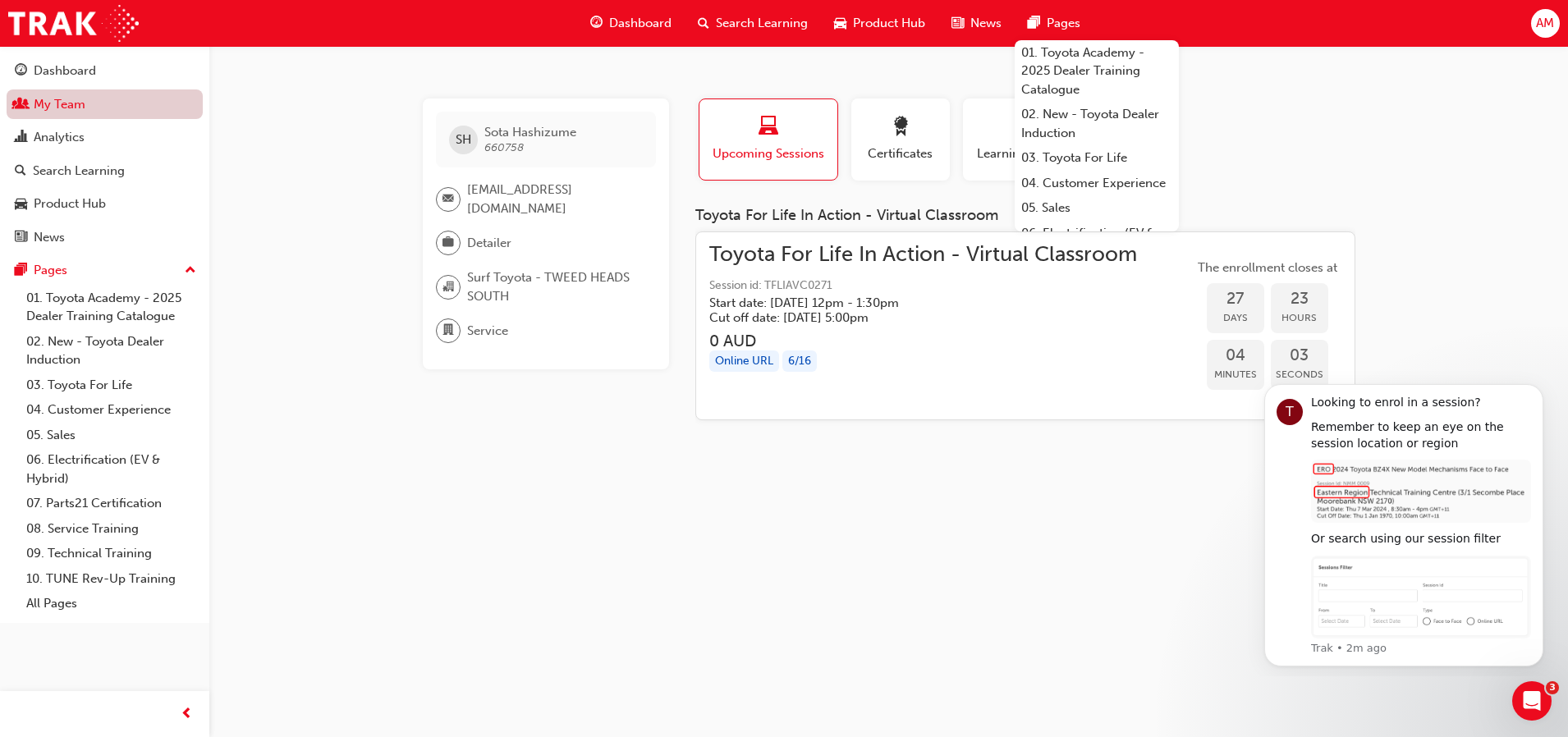
click at [106, 109] on link "My Team" at bounding box center [105, 104] width 197 height 31
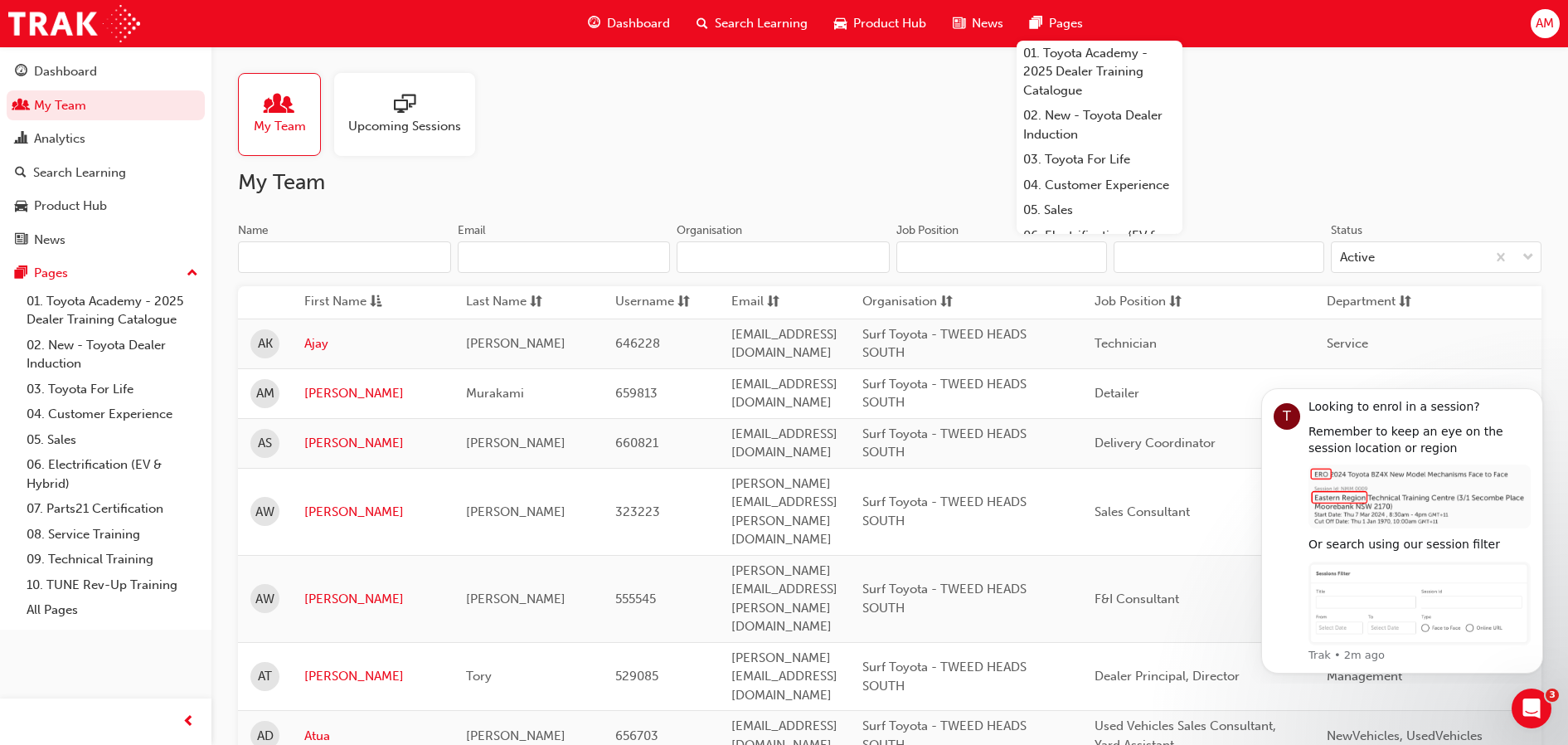
click at [379, 263] on input "Name" at bounding box center [344, 257] width 213 height 32
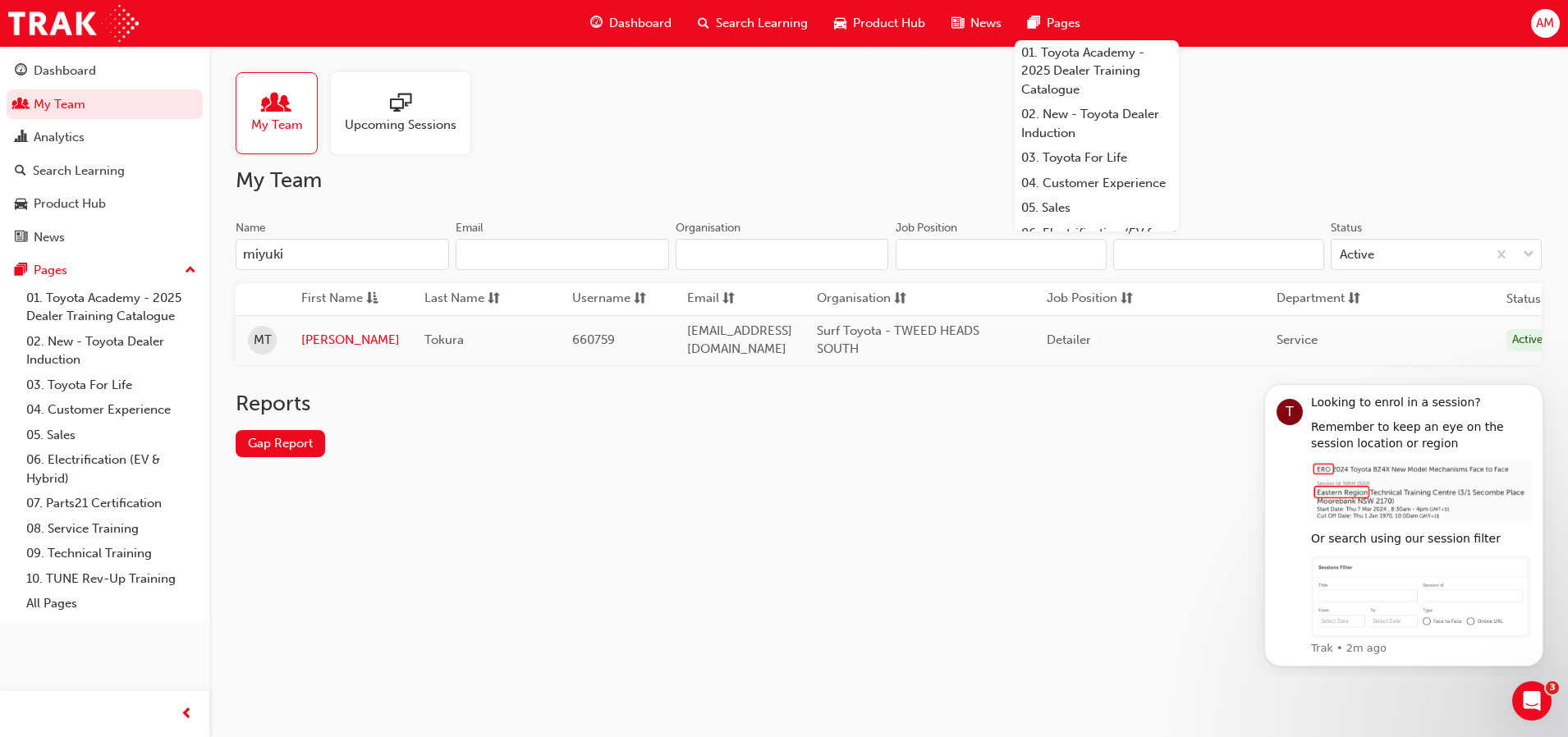
type input "miyuki"
click at [321, 346] on link "[PERSON_NAME]" at bounding box center [350, 341] width 99 height 19
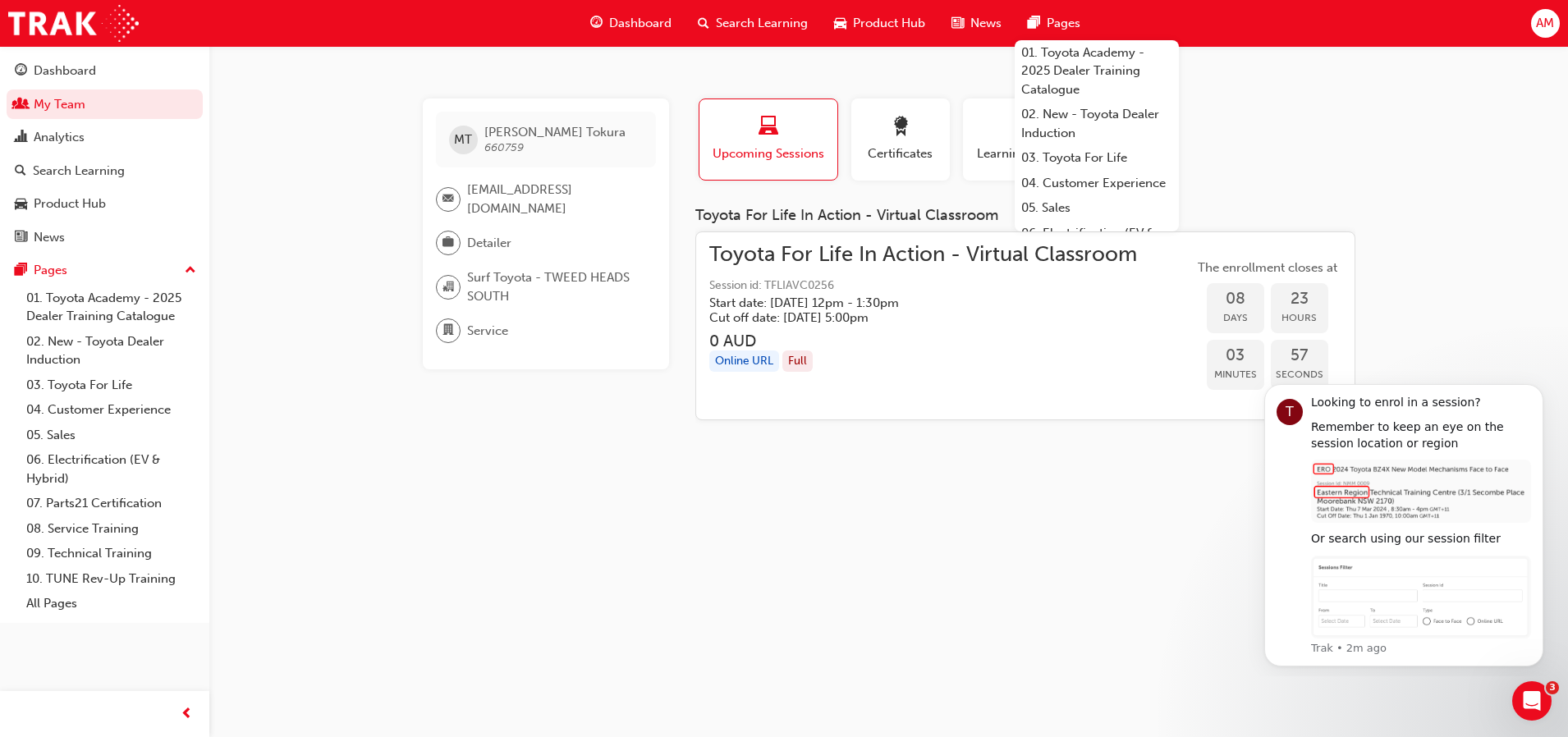
click at [473, 504] on div "MT Miyuki Tokura 660759 [EMAIL_ADDRESS][DOMAIN_NAME] Detailer Surf Toyota - TWE…" at bounding box center [784, 368] width 1568 height 737
click at [425, 490] on div "MT Miyuki Tokura 660759 [EMAIL_ADDRESS][DOMAIN_NAME] Detailer Surf Toyota - TWE…" at bounding box center [784, 368] width 1568 height 737
